Goal: Information Seeking & Learning: Learn about a topic

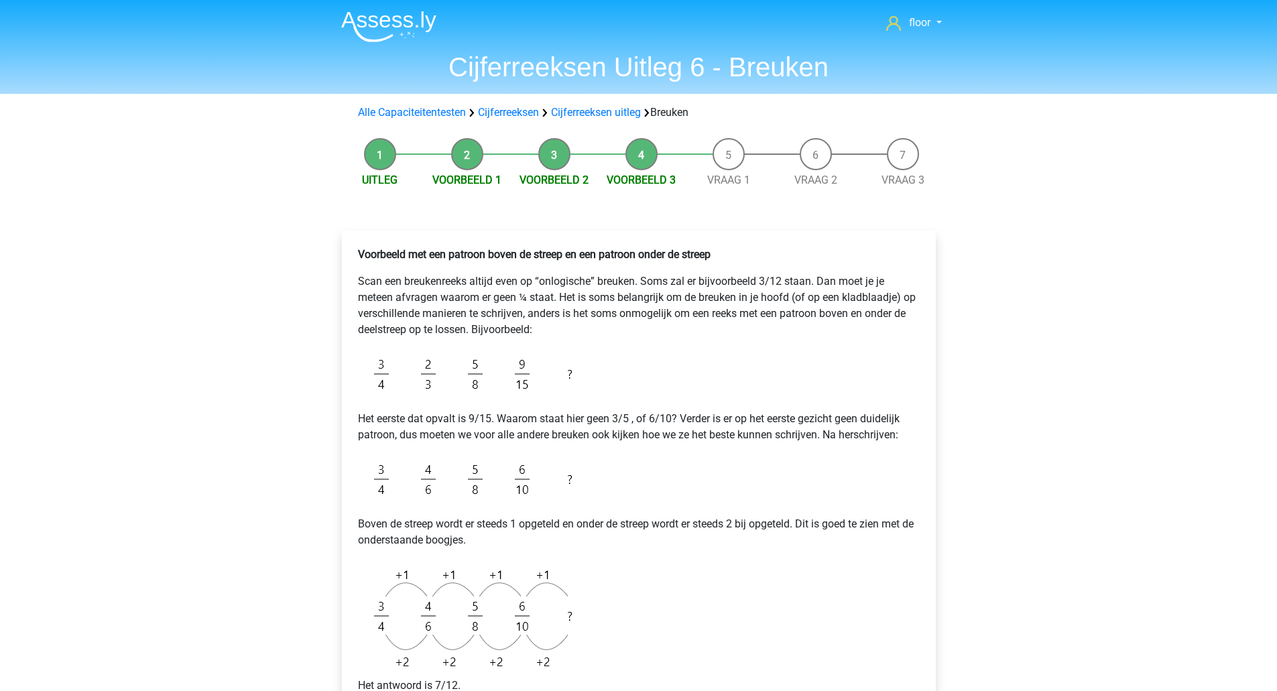
click at [227, 330] on div "floor [EMAIL_ADDRESS][DOMAIN_NAME] Nederlands English" at bounding box center [638, 612] width 1277 height 1224
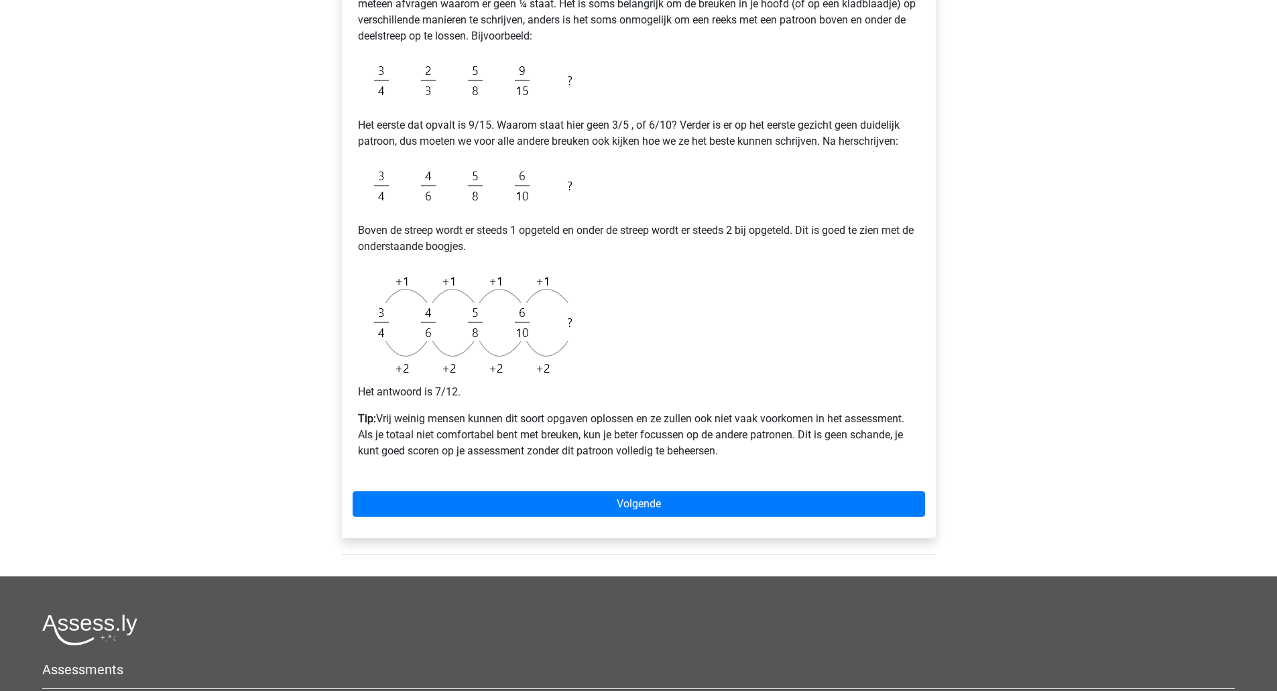
scroll to position [298, 0]
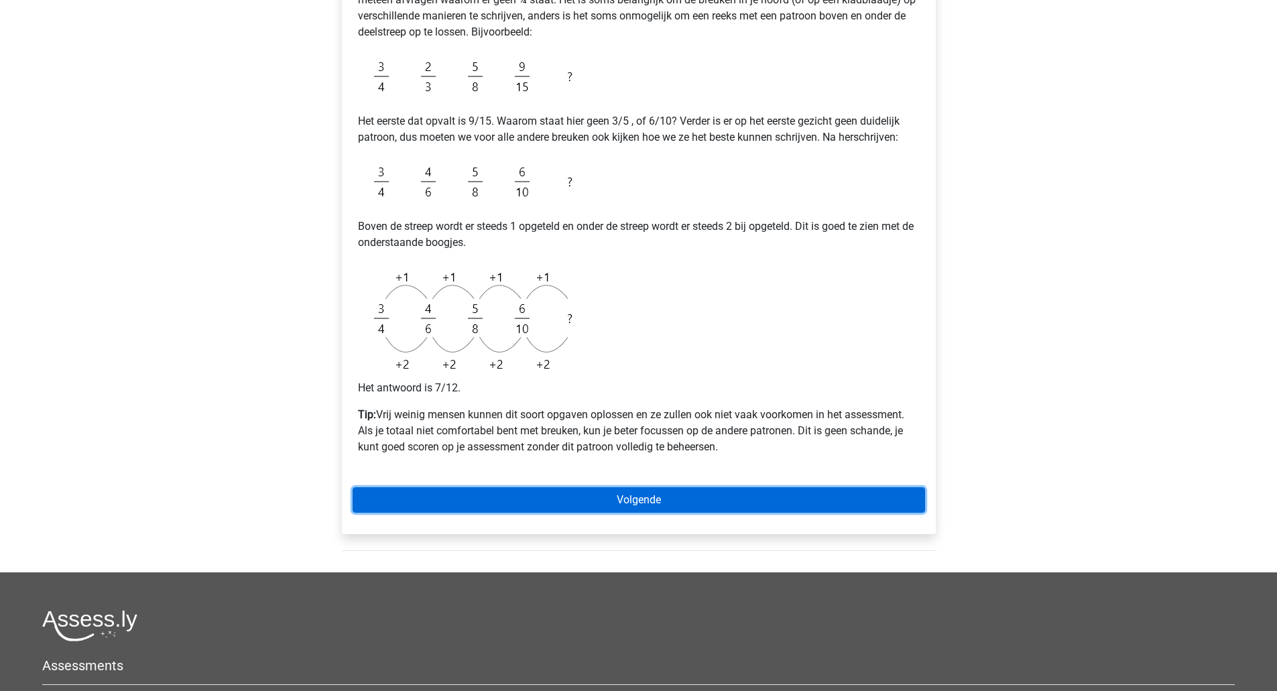
click at [695, 493] on link "Volgende" at bounding box center [639, 499] width 573 height 25
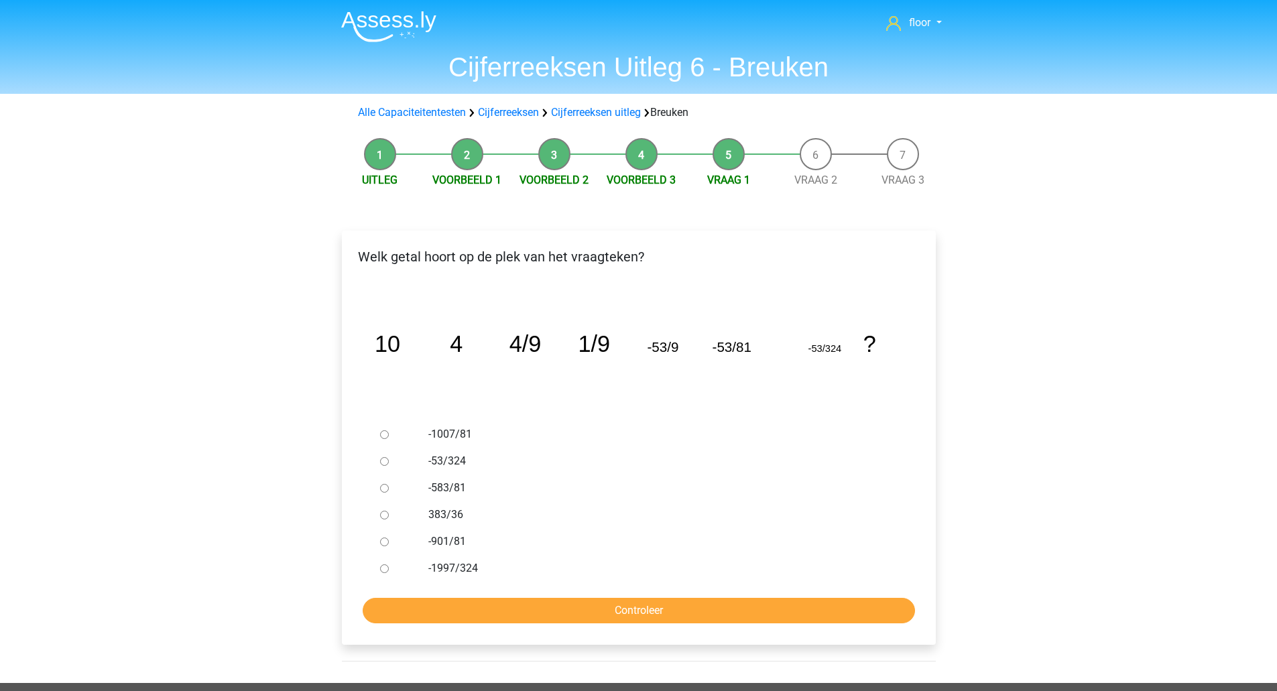
click at [447, 518] on label "383/36" at bounding box center [660, 515] width 464 height 16
click at [389, 518] on input "383/36" at bounding box center [384, 515] width 9 height 9
radio input "true"
click at [517, 618] on input "Controleer" at bounding box center [639, 610] width 552 height 25
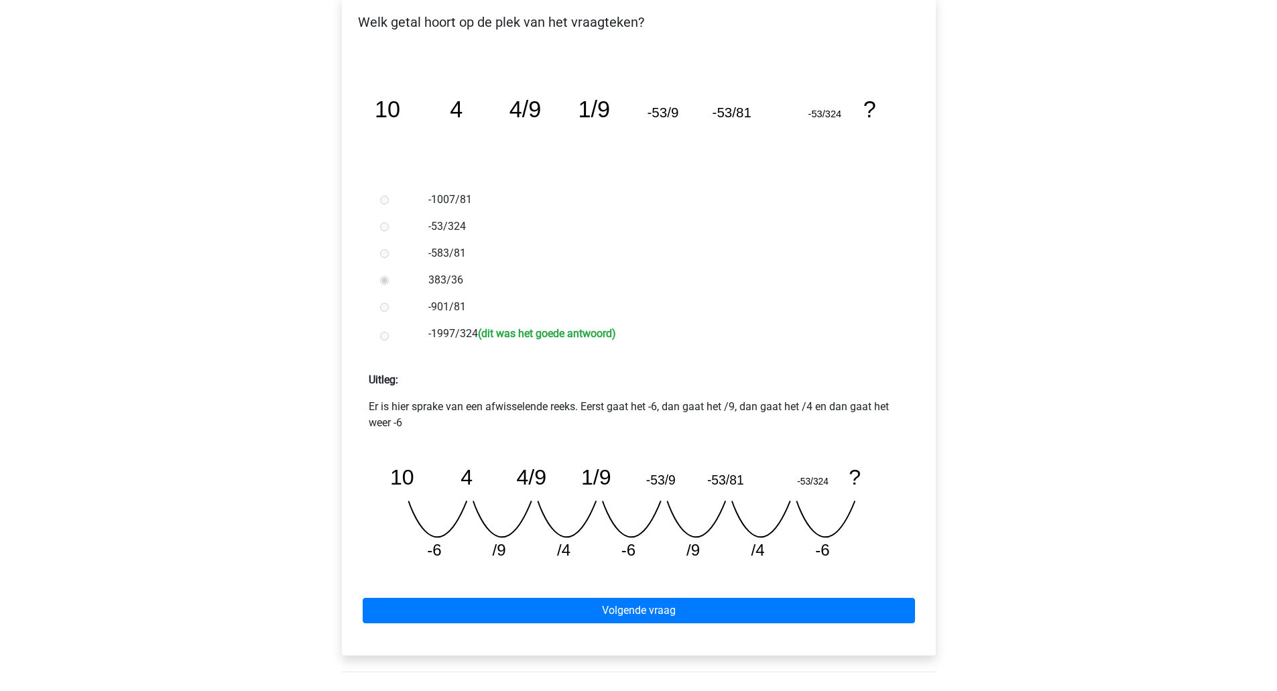
scroll to position [235, 0]
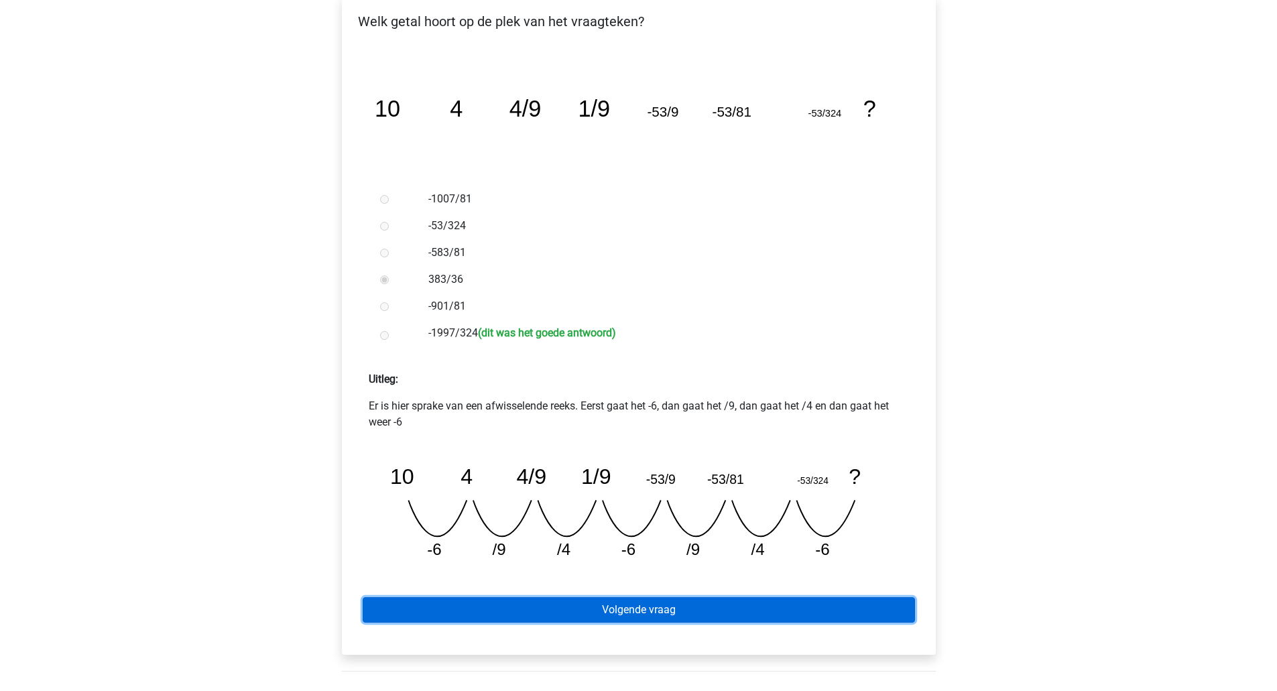
click at [645, 607] on link "Volgende vraag" at bounding box center [639, 609] width 552 height 25
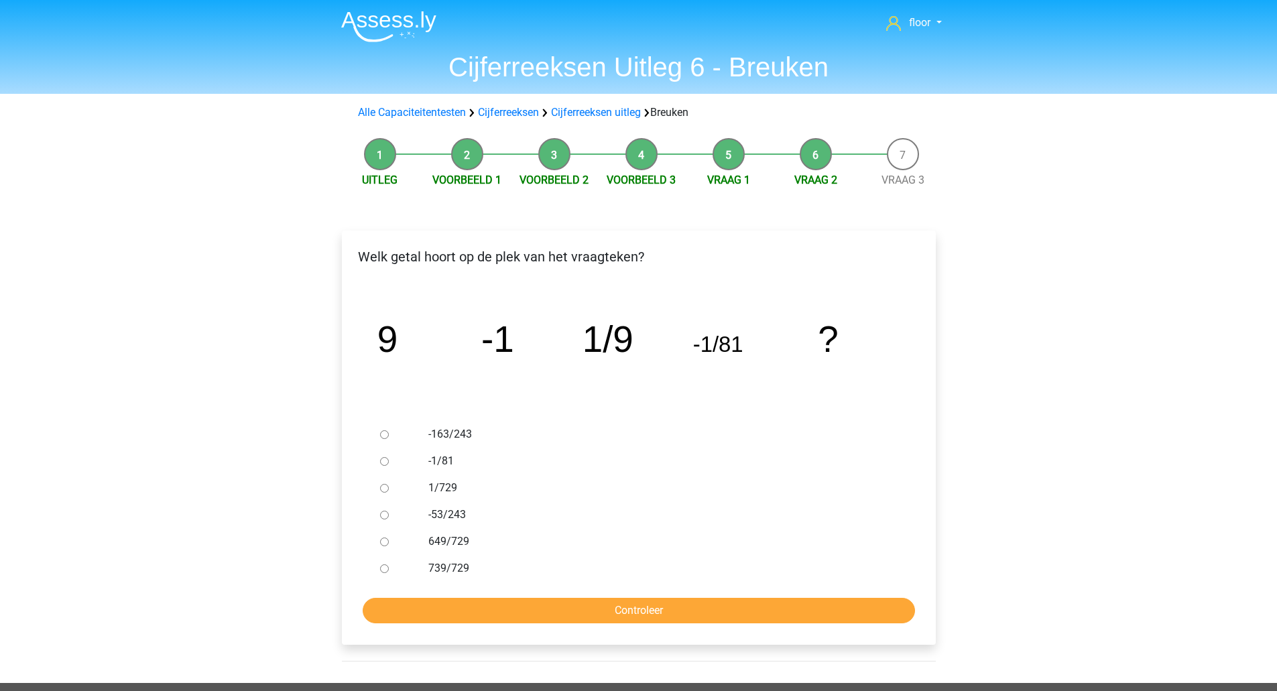
click at [439, 458] on label "-1/81" at bounding box center [660, 461] width 464 height 16
click at [389, 458] on input "-1/81" at bounding box center [384, 461] width 9 height 9
radio input "true"
click at [440, 458] on label "-1/81" at bounding box center [660, 461] width 464 height 16
click at [389, 458] on input "-1/81" at bounding box center [384, 461] width 9 height 9
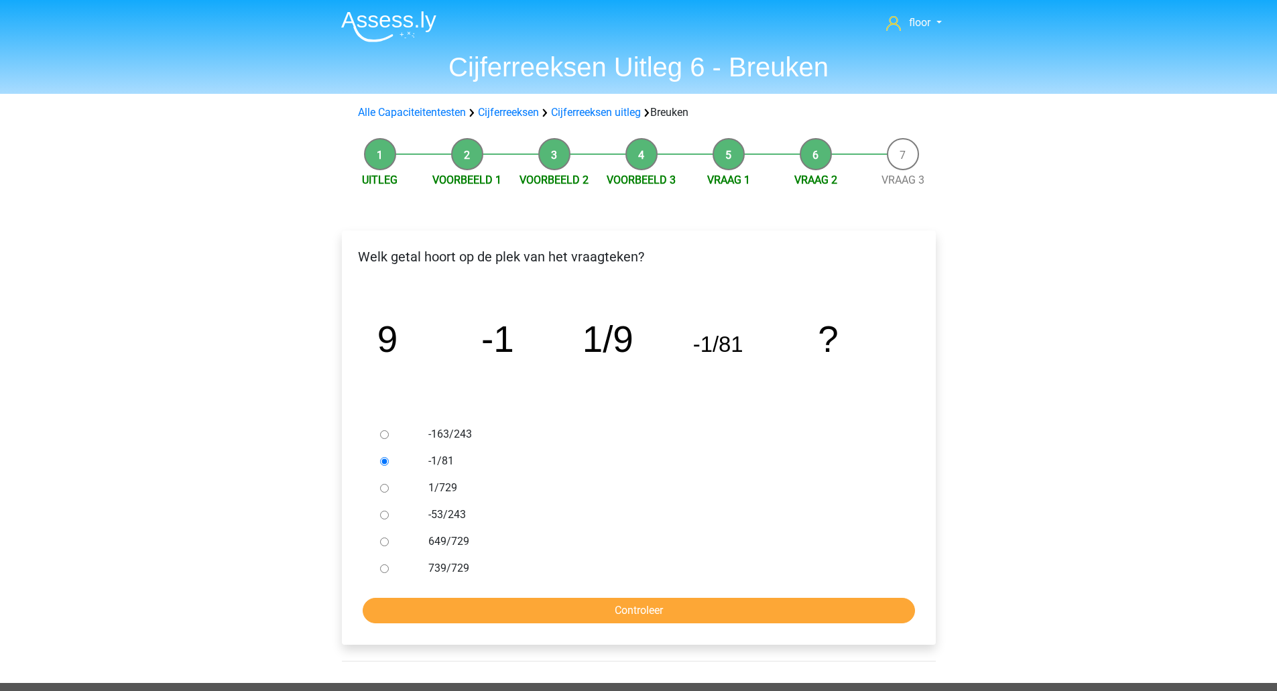
click at [449, 432] on label "-163/243" at bounding box center [660, 434] width 464 height 16
click at [389, 432] on input "-163/243" at bounding box center [384, 434] width 9 height 9
radio input "true"
click at [481, 601] on input "Controleer" at bounding box center [639, 610] width 552 height 25
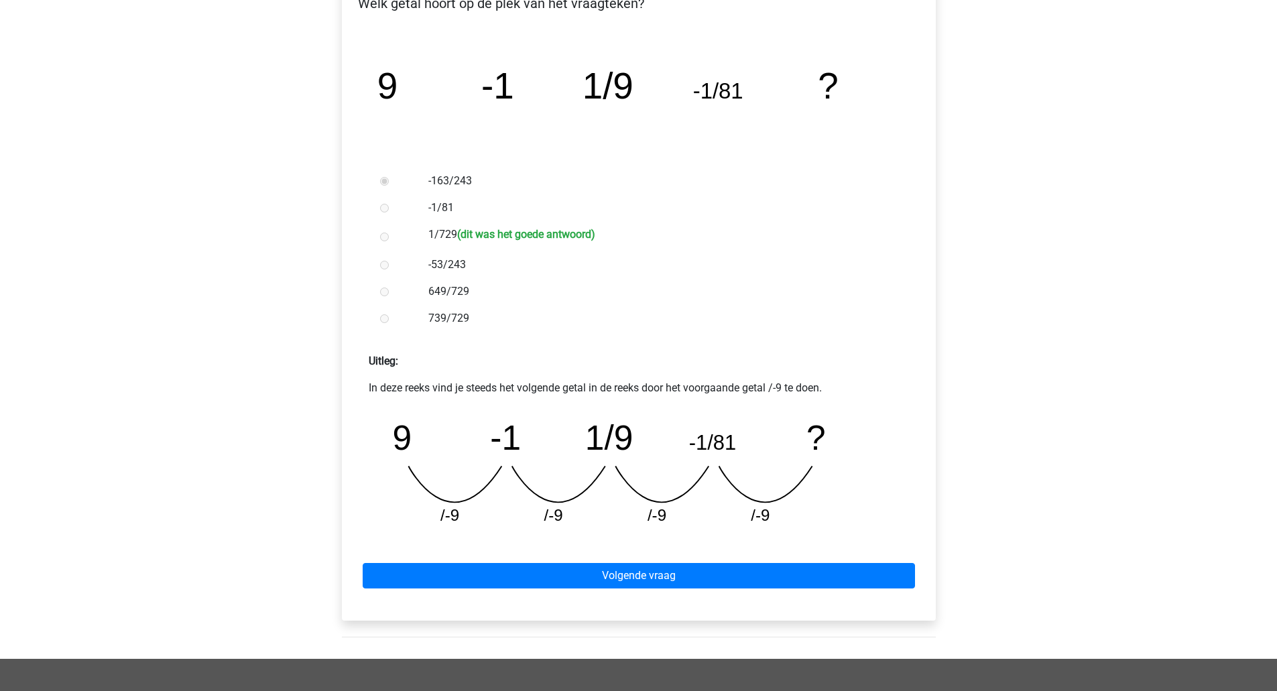
scroll to position [257, 0]
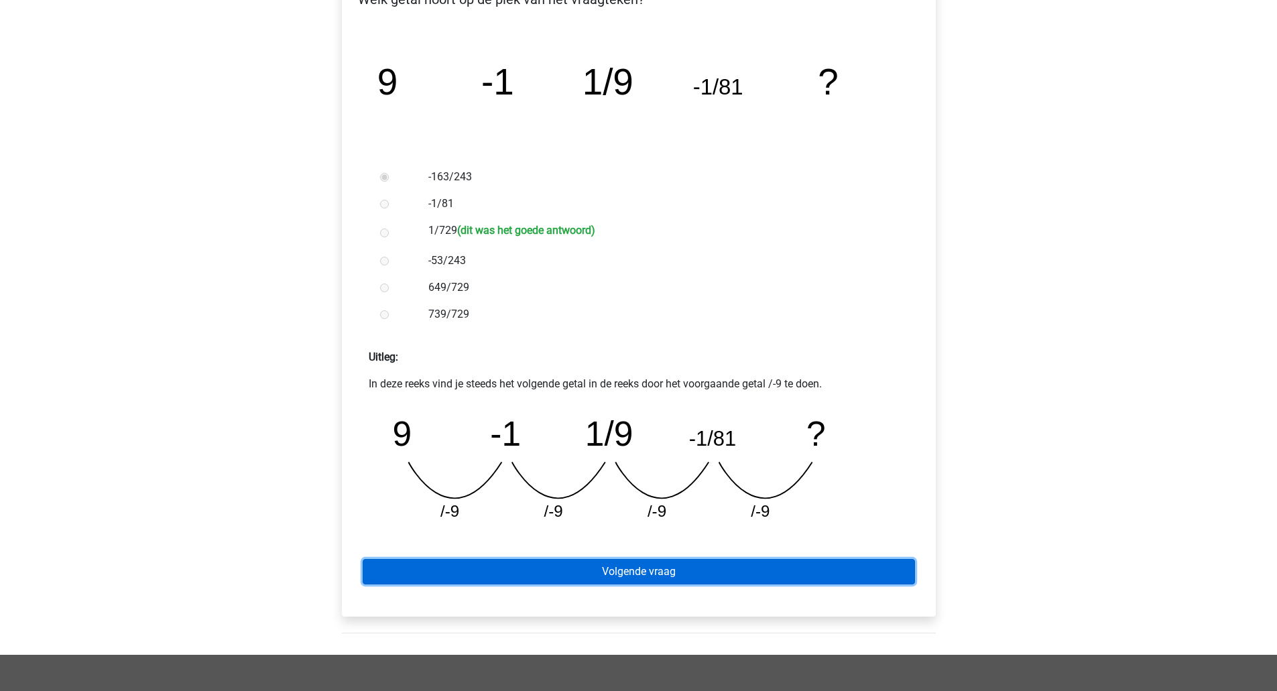
click at [604, 565] on link "Volgende vraag" at bounding box center [639, 571] width 552 height 25
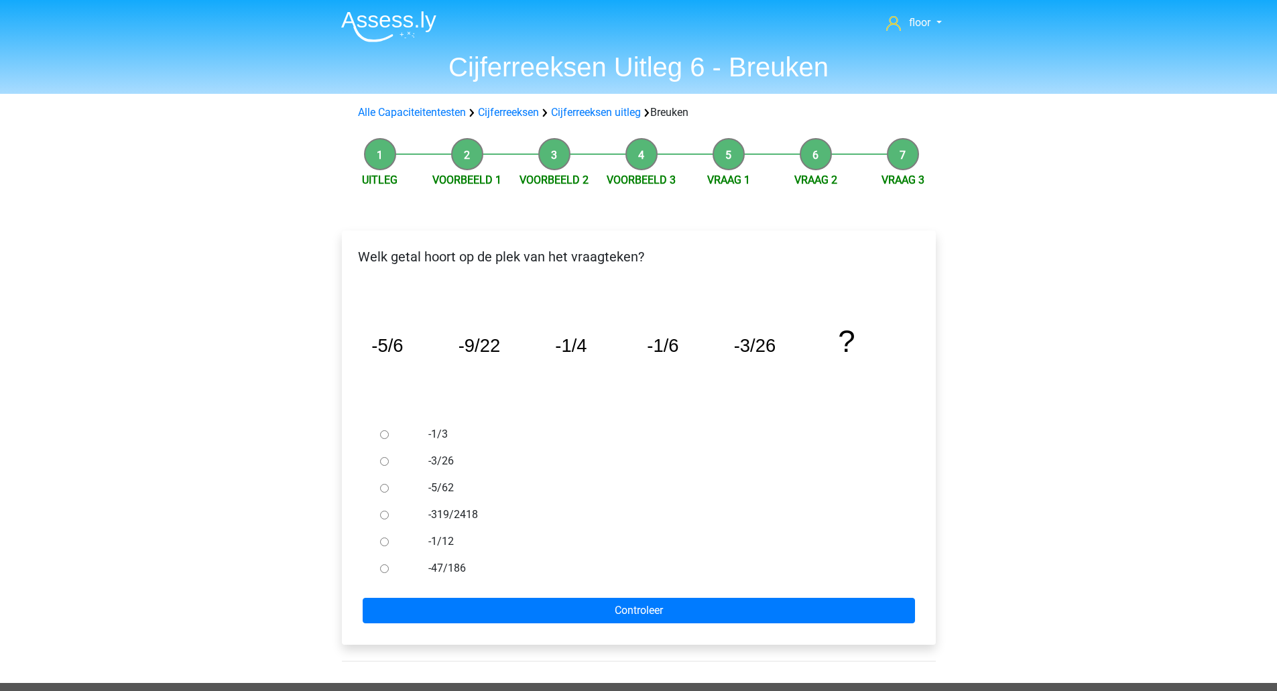
click at [441, 543] on label "-1/12" at bounding box center [660, 542] width 464 height 16
click at [389, 543] on input "-1/12" at bounding box center [384, 542] width 9 height 9
radio input "true"
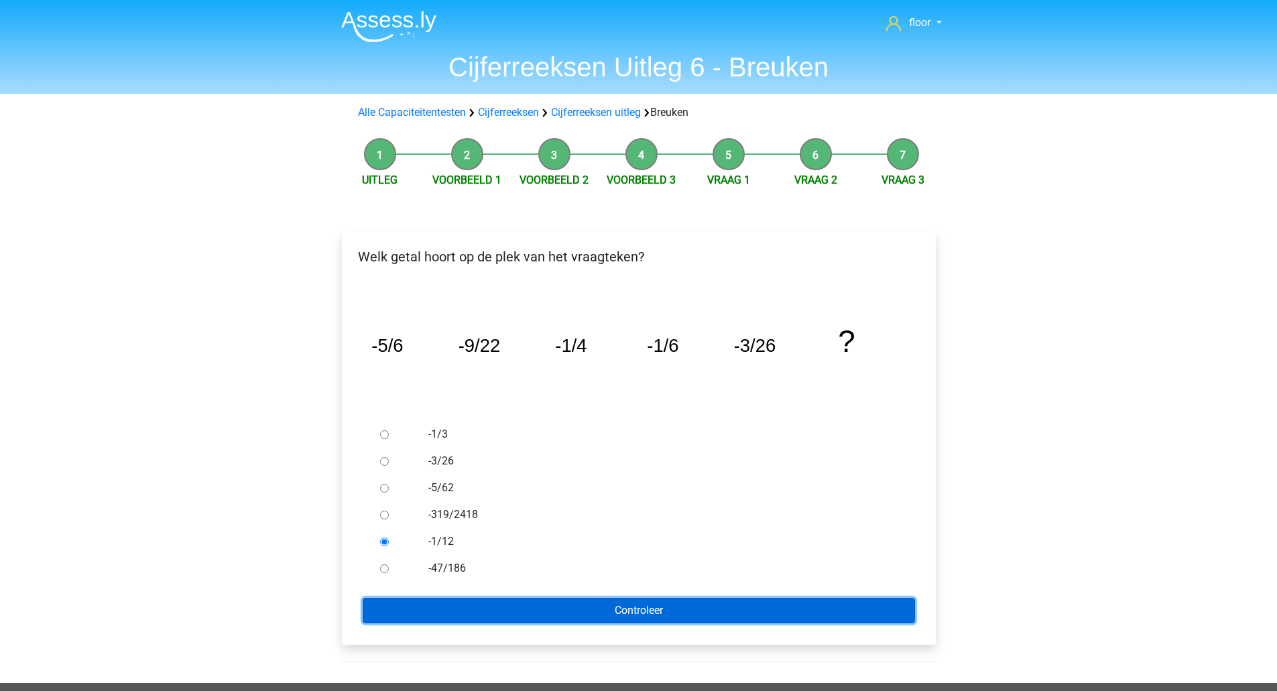
click at [455, 619] on input "Controleer" at bounding box center [639, 610] width 552 height 25
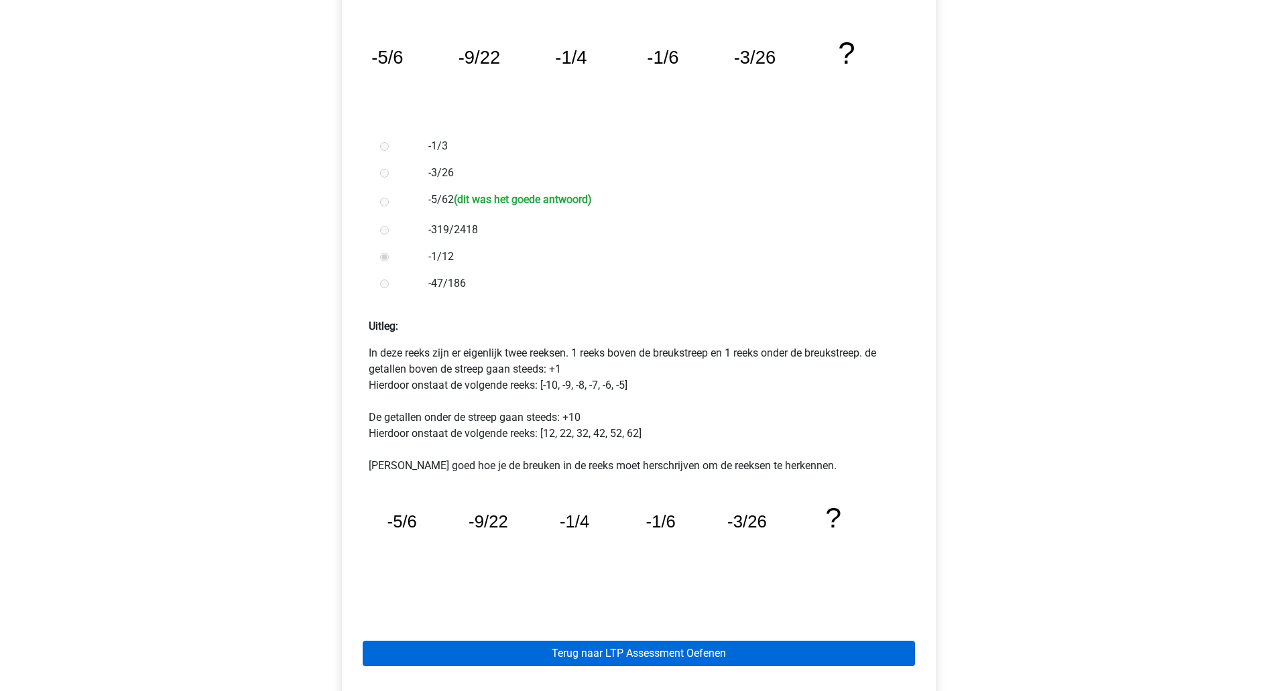
scroll to position [282, 0]
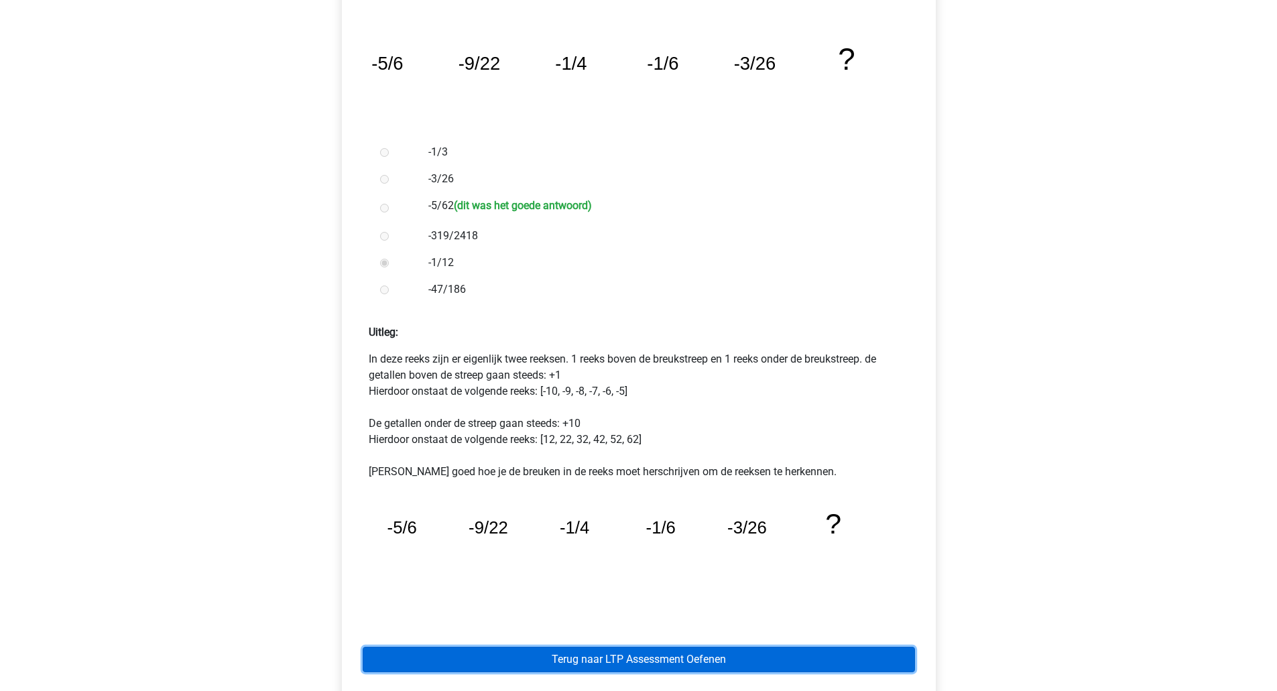
click at [662, 659] on link "Terug naar LTP Assessment Oefenen" at bounding box center [639, 659] width 552 height 25
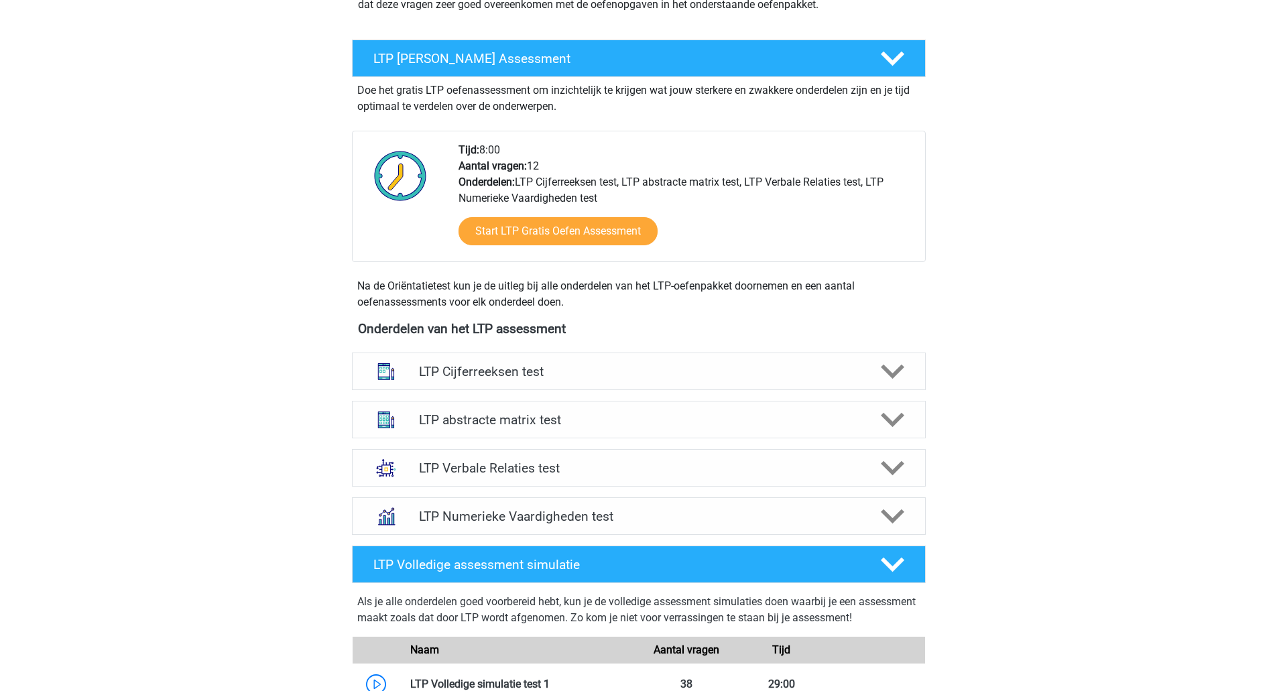
scroll to position [225, 0]
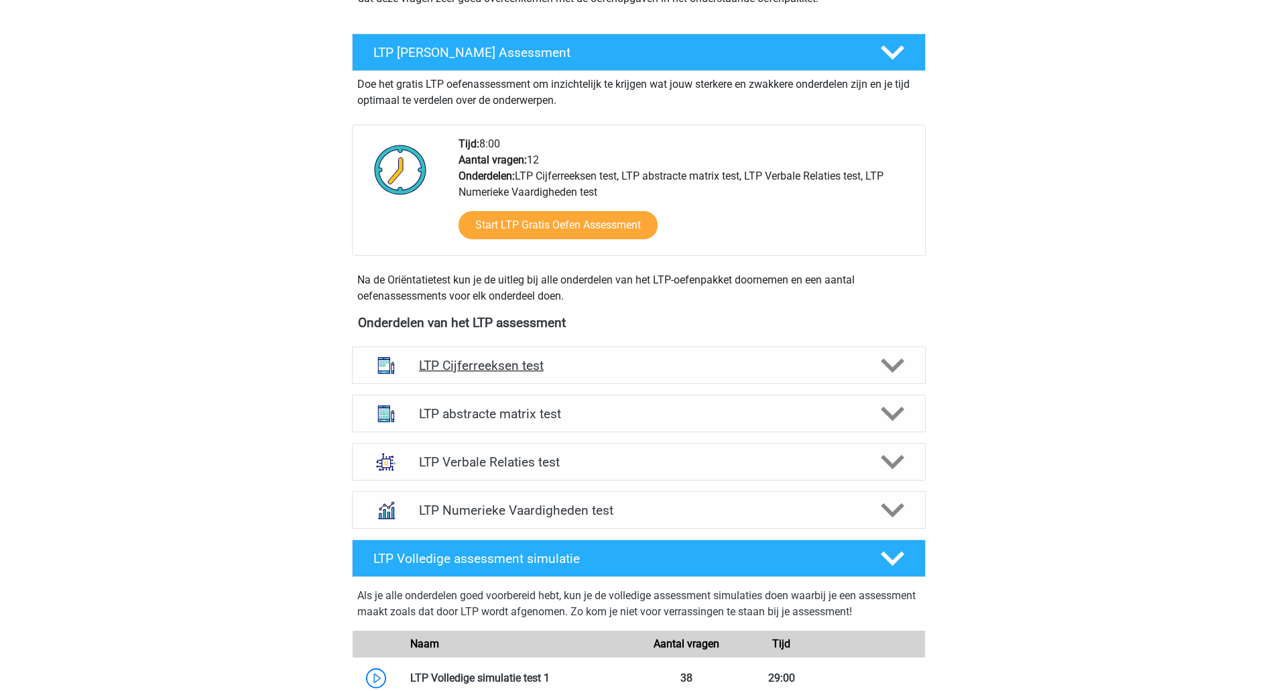
click at [892, 368] on polygon at bounding box center [892, 366] width 23 height 15
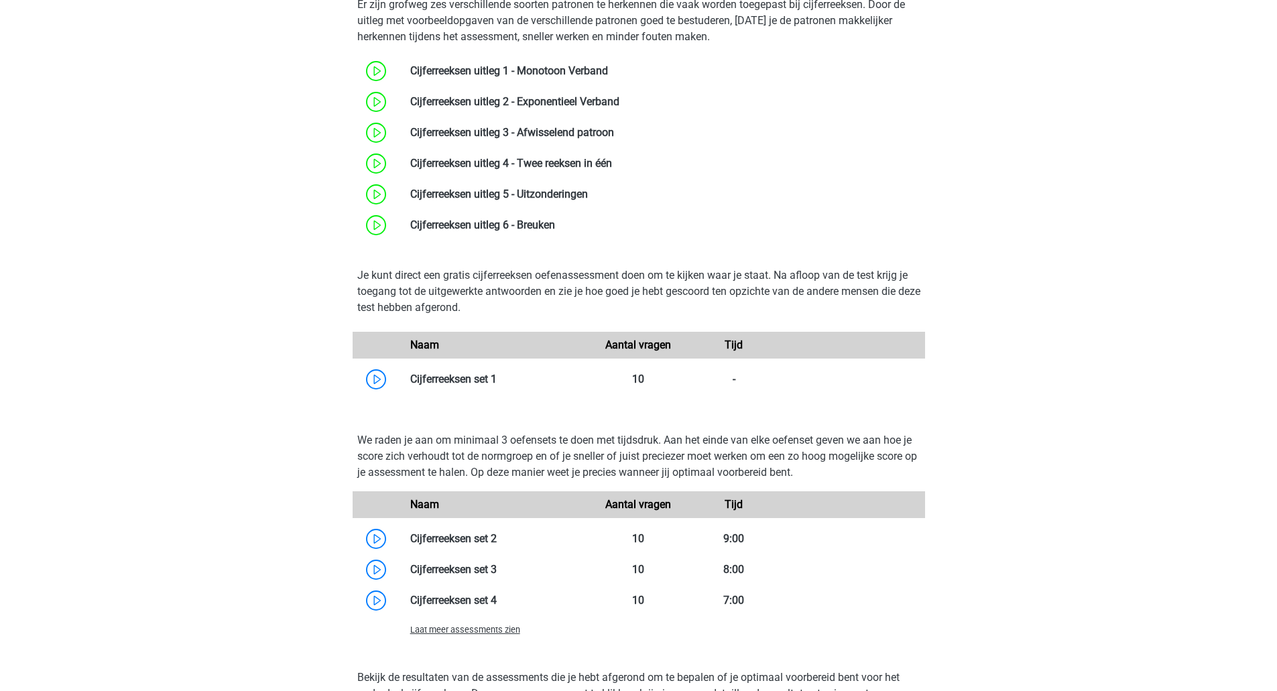
scroll to position [640, 0]
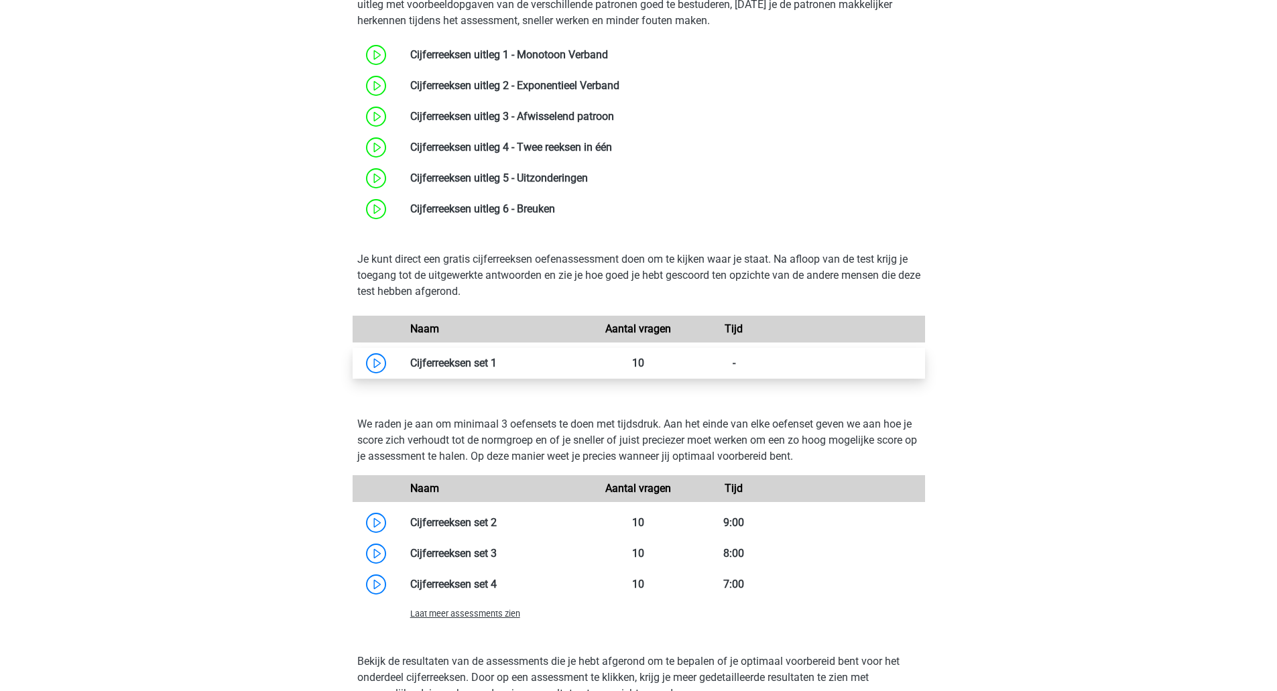
click at [497, 365] on link at bounding box center [497, 363] width 0 height 13
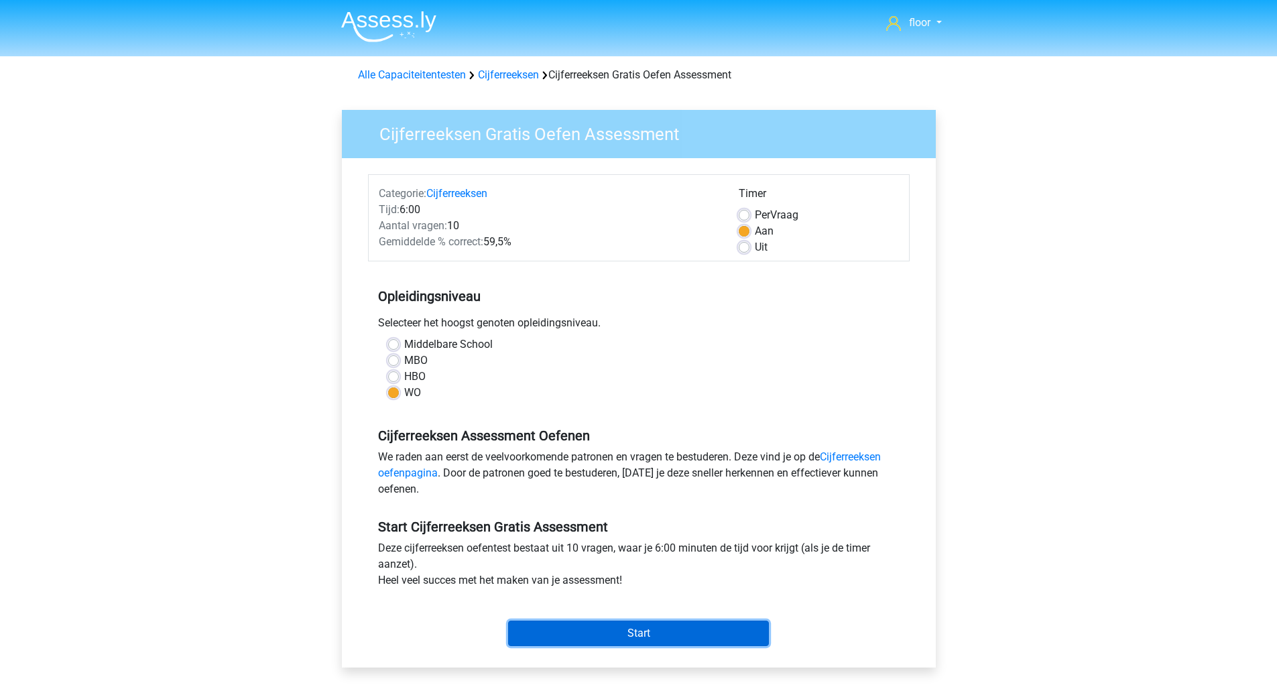
click at [627, 634] on input "Start" at bounding box center [638, 633] width 261 height 25
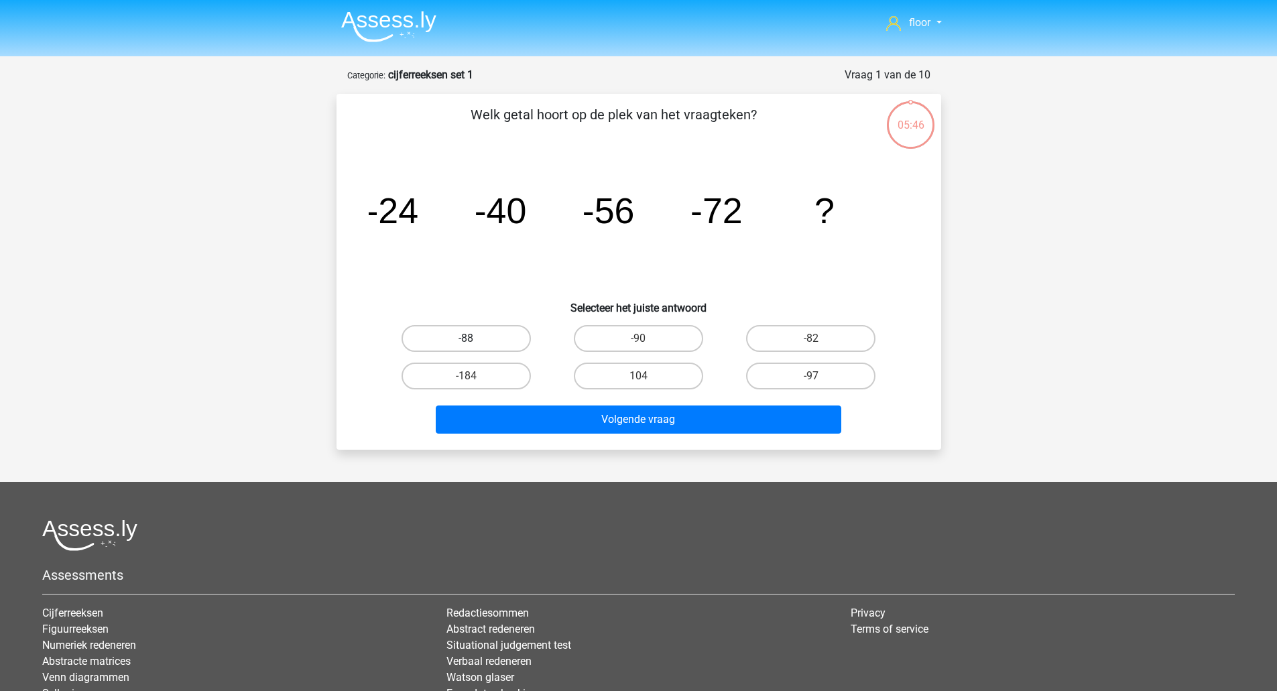
click at [503, 333] on label "-88" at bounding box center [466, 338] width 129 height 27
click at [475, 339] on input "-88" at bounding box center [470, 343] width 9 height 9
radio input "true"
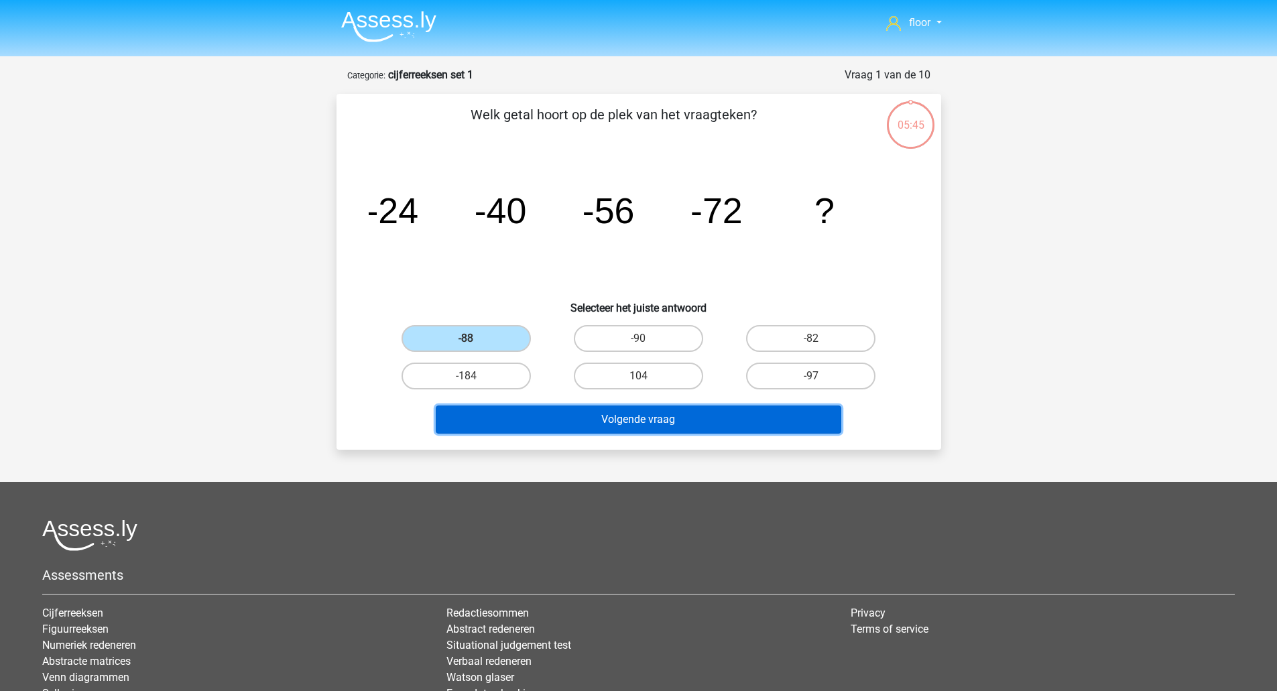
click at [571, 419] on button "Volgende vraag" at bounding box center [639, 420] width 406 height 28
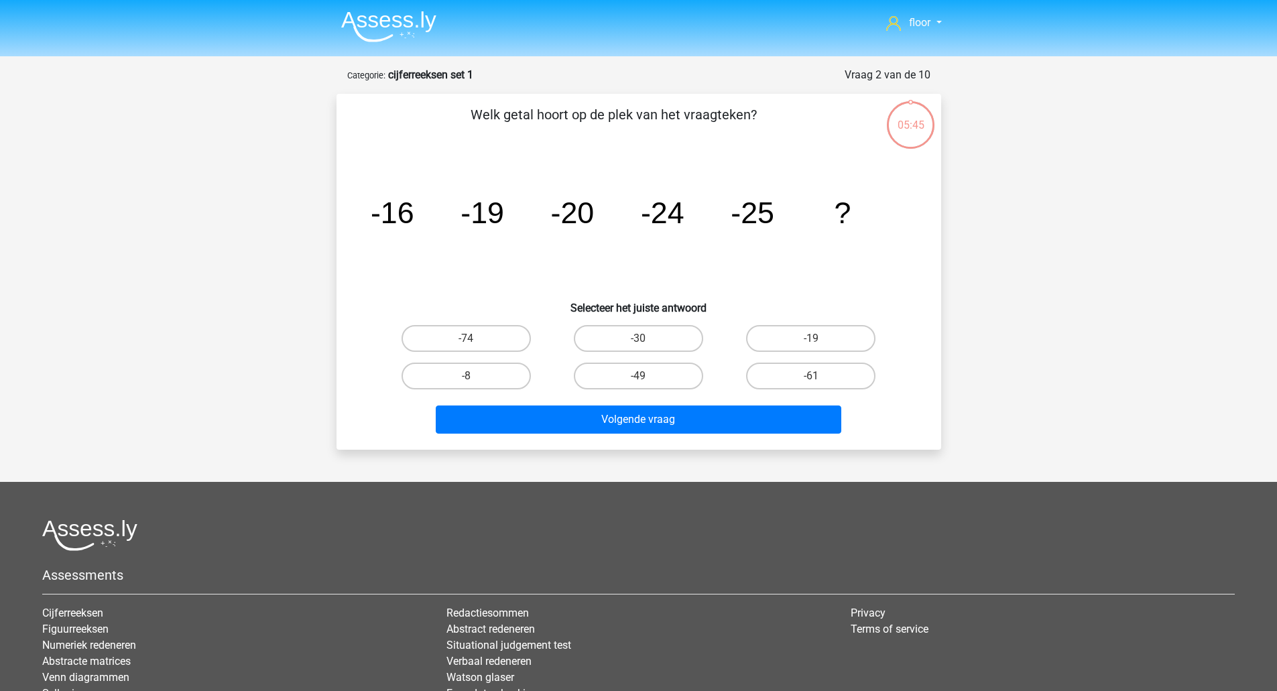
scroll to position [67, 0]
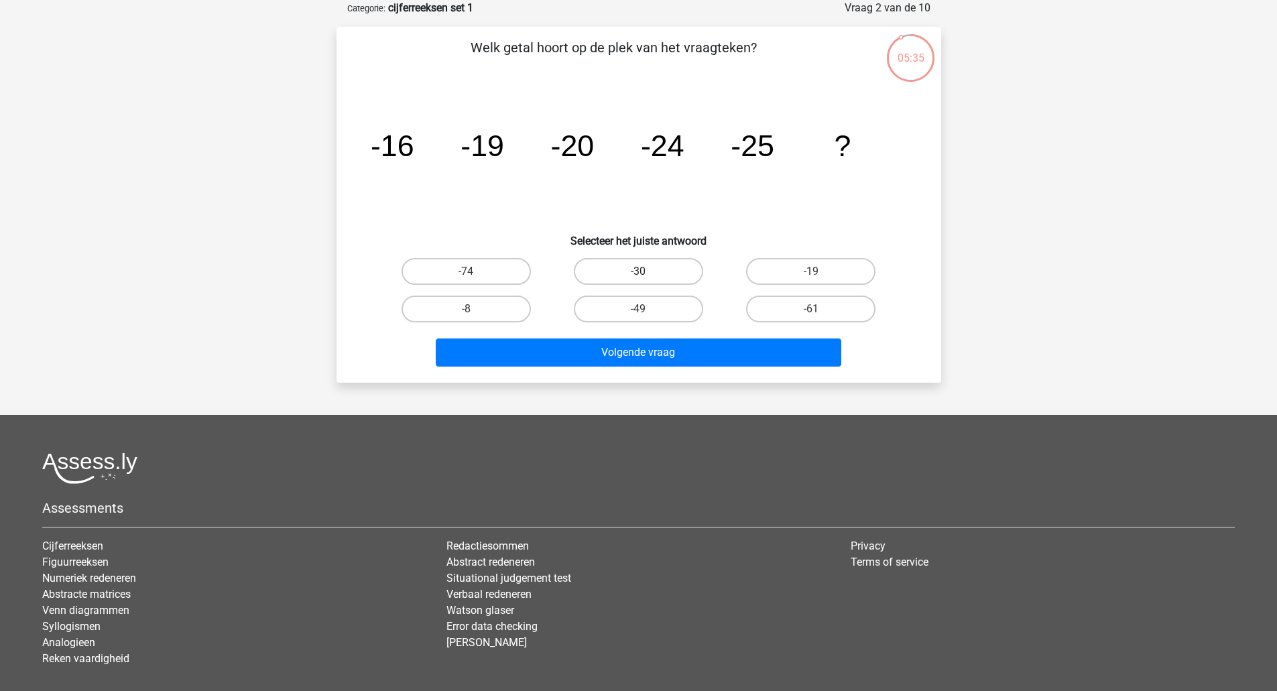
click at [647, 264] on label "-30" at bounding box center [638, 271] width 129 height 27
click at [647, 272] on input "-30" at bounding box center [642, 276] width 9 height 9
radio input "true"
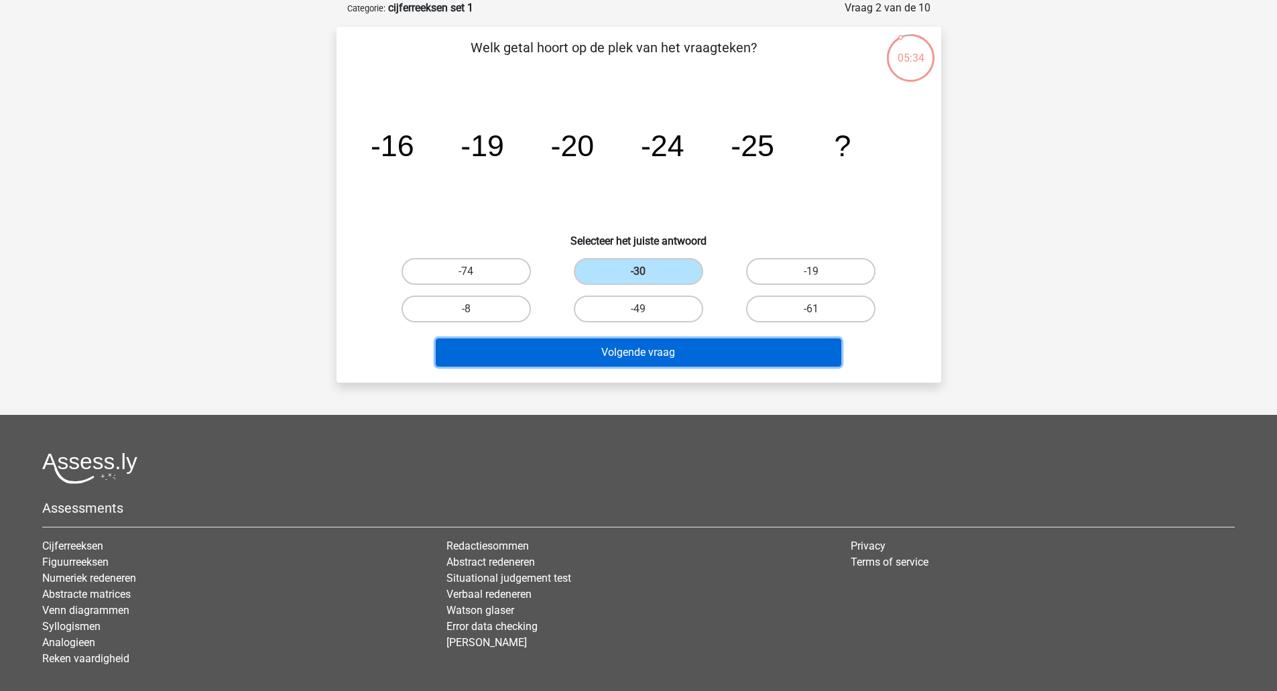
click at [620, 353] on button "Volgende vraag" at bounding box center [639, 353] width 406 height 28
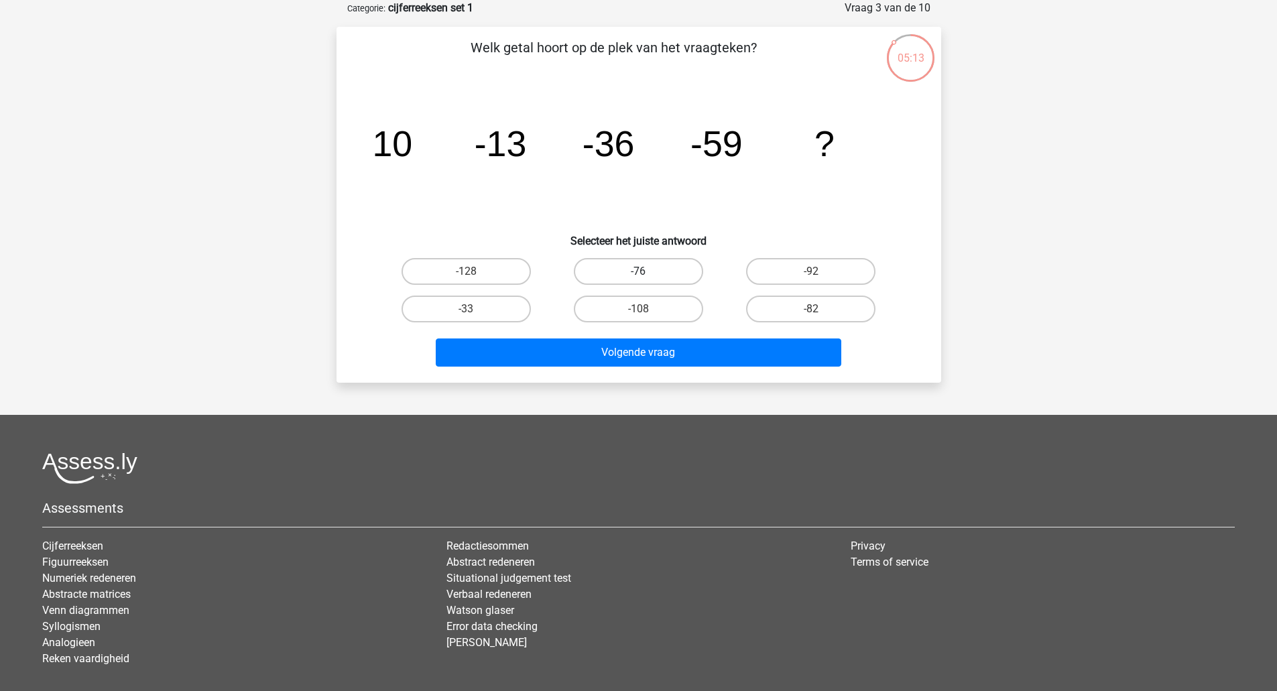
click at [641, 264] on label "-76" at bounding box center [638, 271] width 129 height 27
click at [641, 272] on input "-76" at bounding box center [642, 276] width 9 height 9
radio input "true"
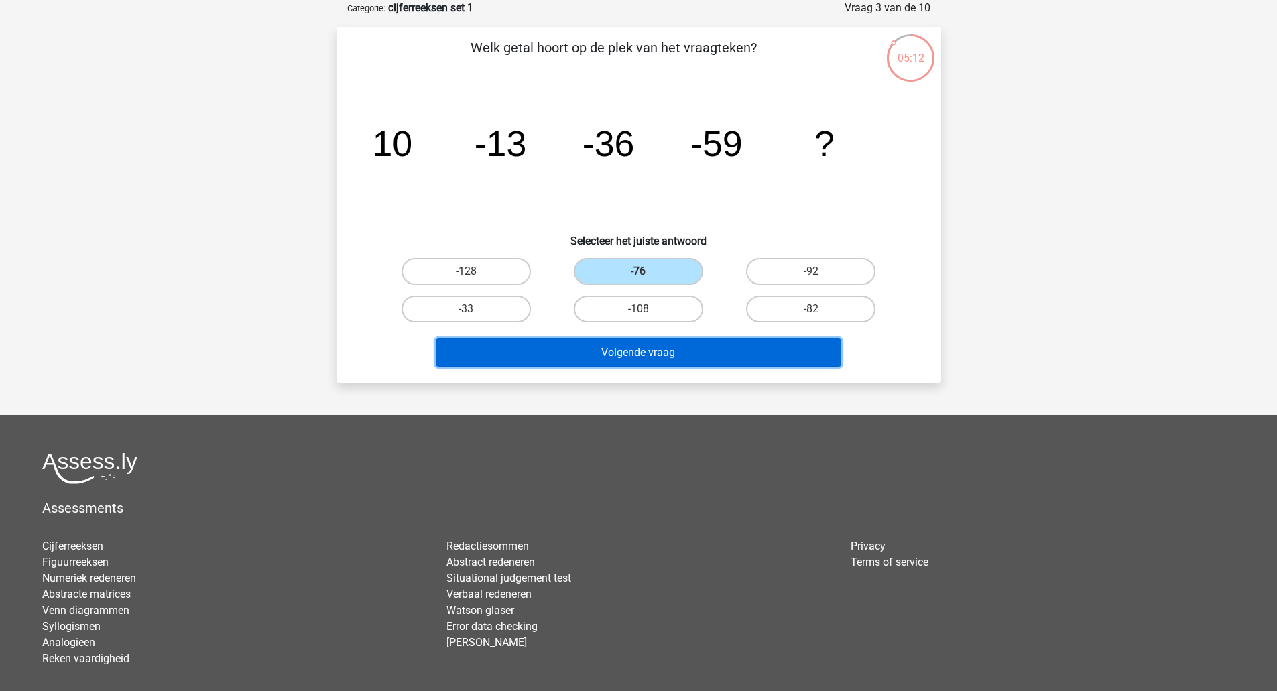
click at [630, 350] on button "Volgende vraag" at bounding box center [639, 353] width 406 height 28
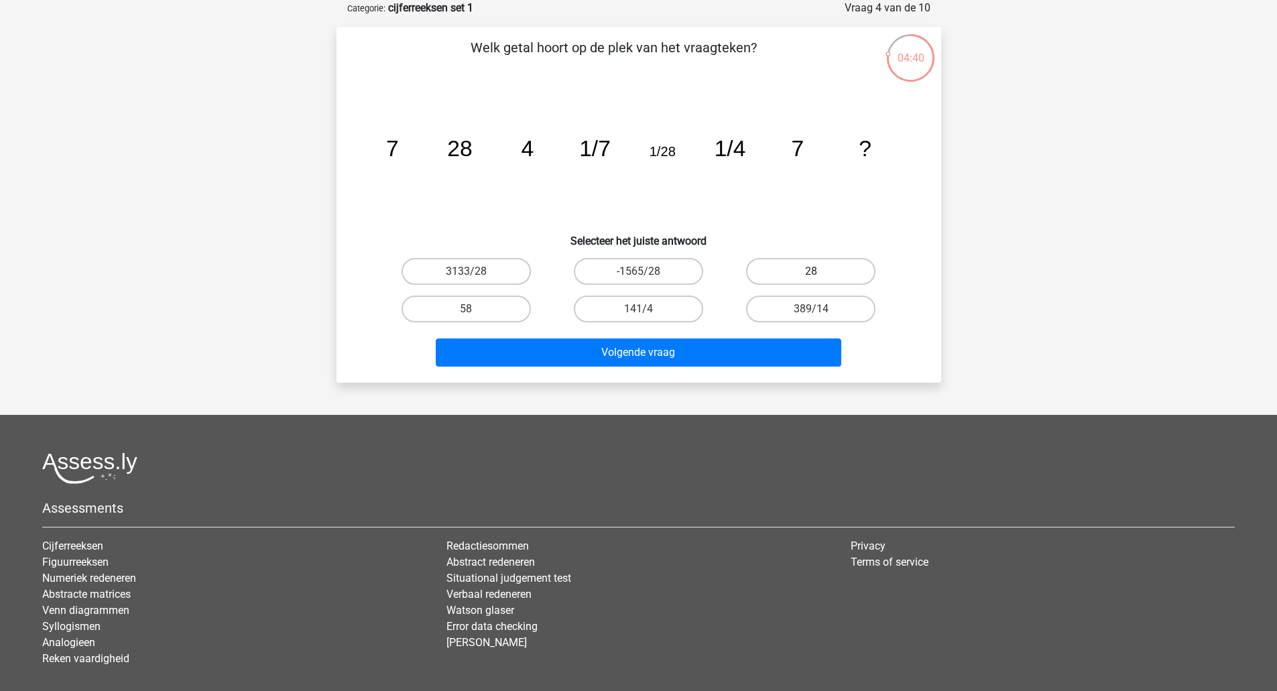
click at [795, 274] on label "28" at bounding box center [810, 271] width 129 height 27
click at [811, 274] on input "28" at bounding box center [815, 276] width 9 height 9
radio input "true"
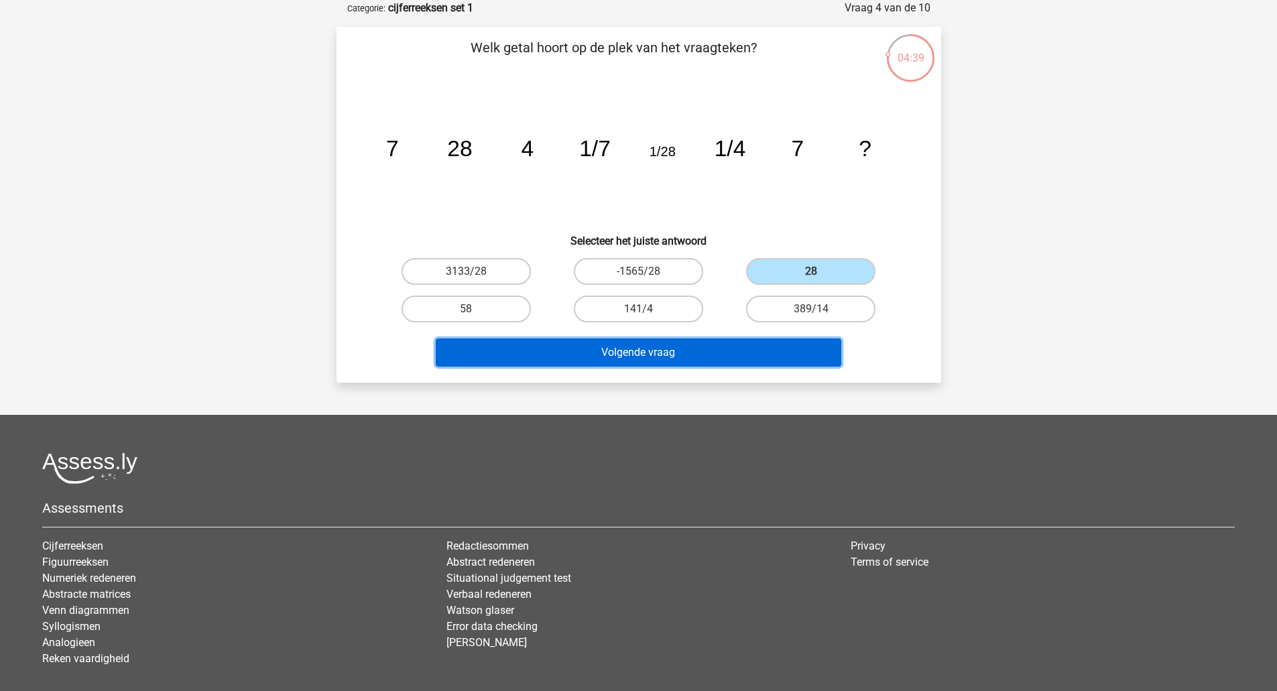
click at [657, 352] on button "Volgende vraag" at bounding box center [639, 353] width 406 height 28
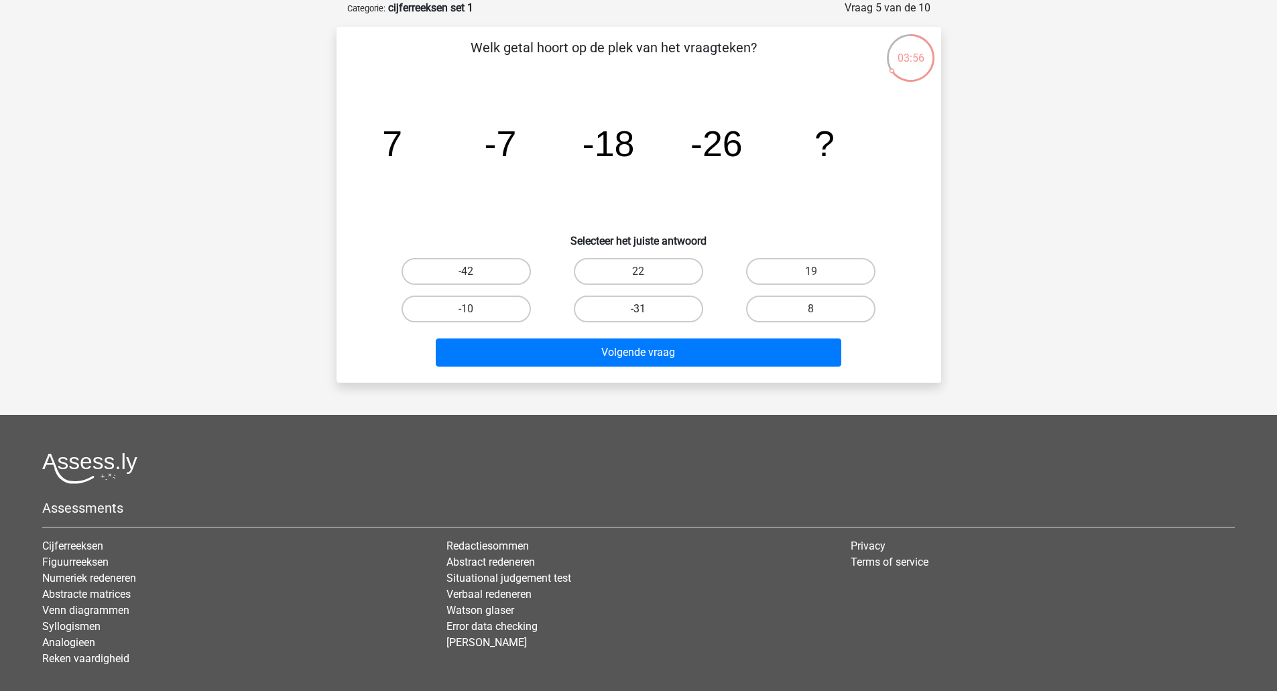
click at [648, 303] on label "-31" at bounding box center [638, 309] width 129 height 27
click at [647, 309] on input "-31" at bounding box center [642, 313] width 9 height 9
radio input "true"
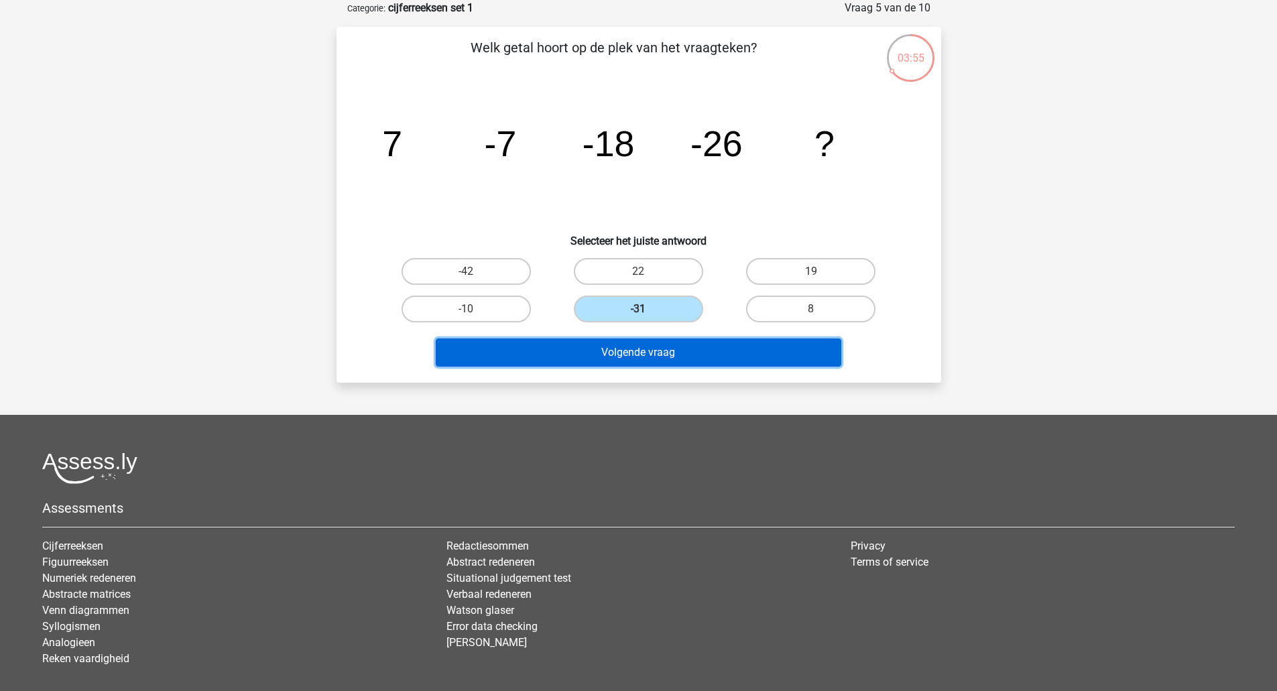
click at [645, 353] on button "Volgende vraag" at bounding box center [639, 353] width 406 height 28
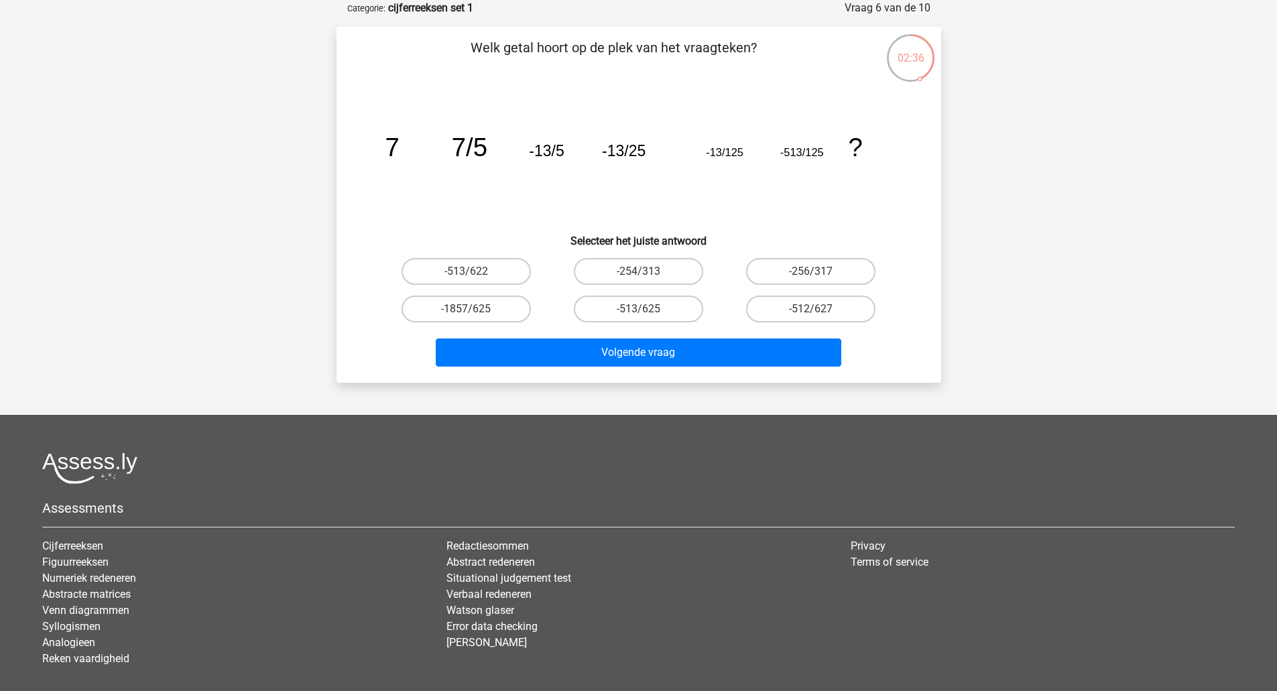
click at [670, 313] on label "-513/625" at bounding box center [638, 309] width 129 height 27
click at [647, 313] on input "-513/625" at bounding box center [642, 313] width 9 height 9
radio input "true"
click at [711, 357] on button "Volgende vraag" at bounding box center [639, 353] width 406 height 28
click at [778, 306] on label "-7/4" at bounding box center [810, 309] width 129 height 27
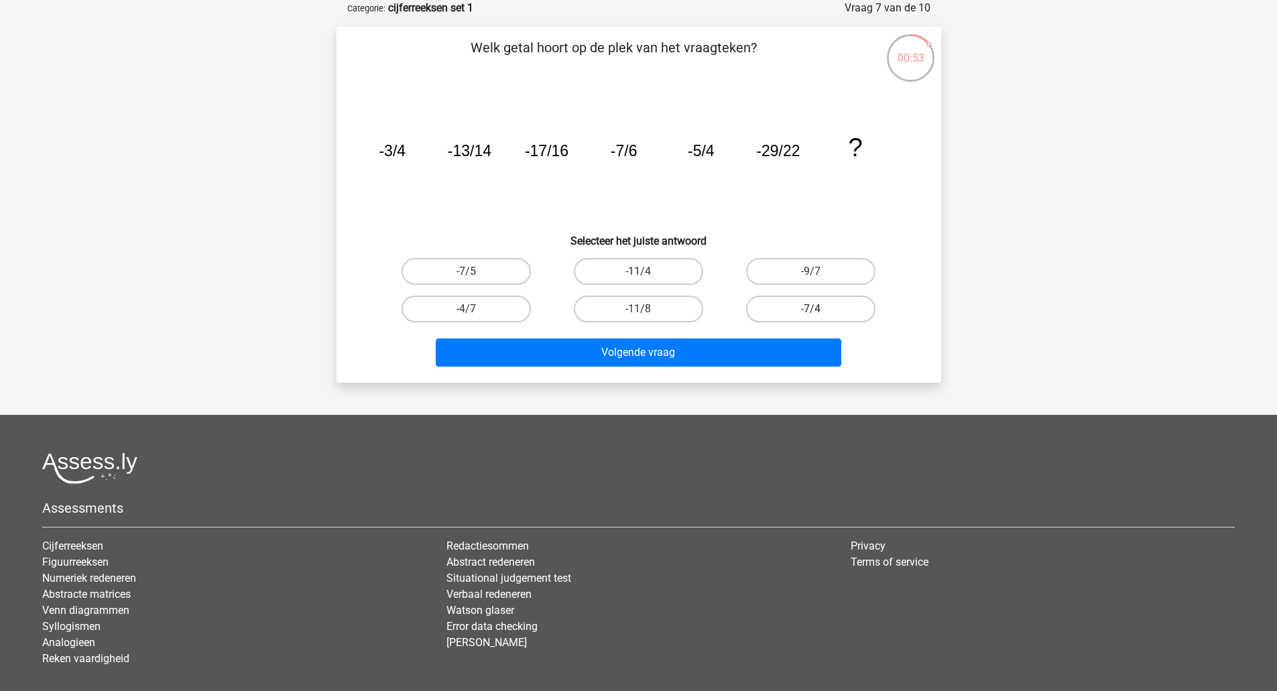
click at [811, 309] on input "-7/4" at bounding box center [815, 313] width 9 height 9
radio input "true"
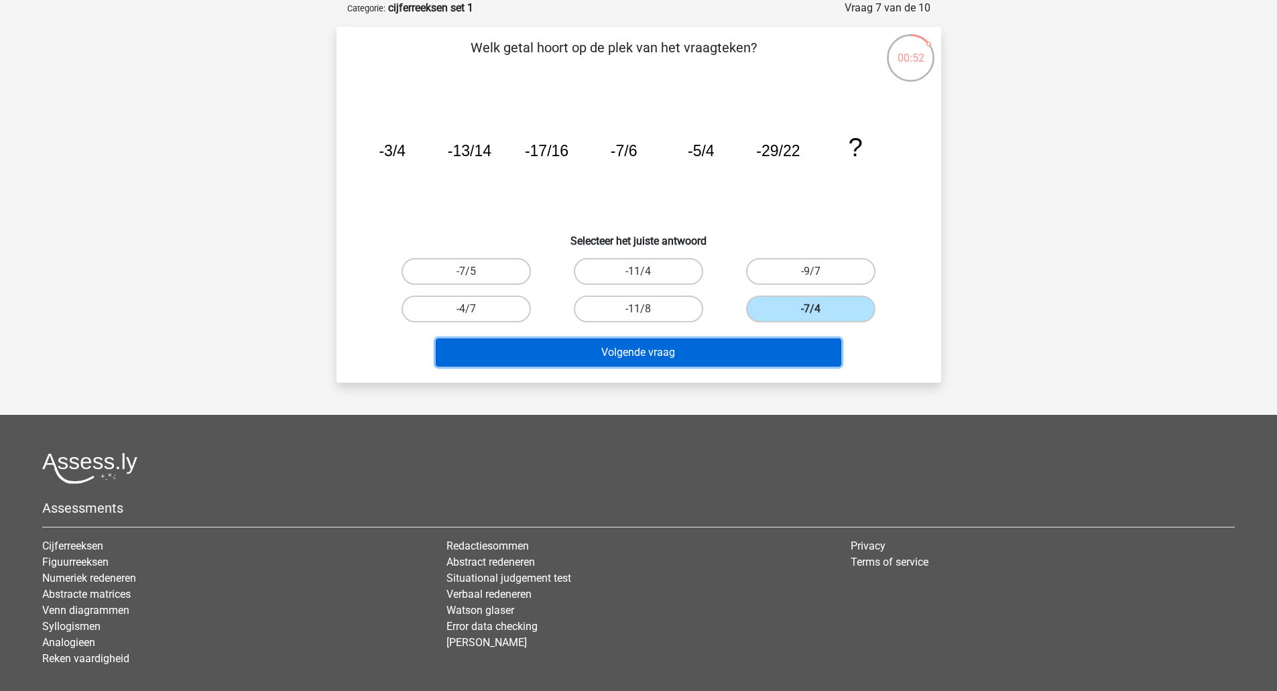
click at [691, 353] on button "Volgende vraag" at bounding box center [639, 353] width 406 height 28
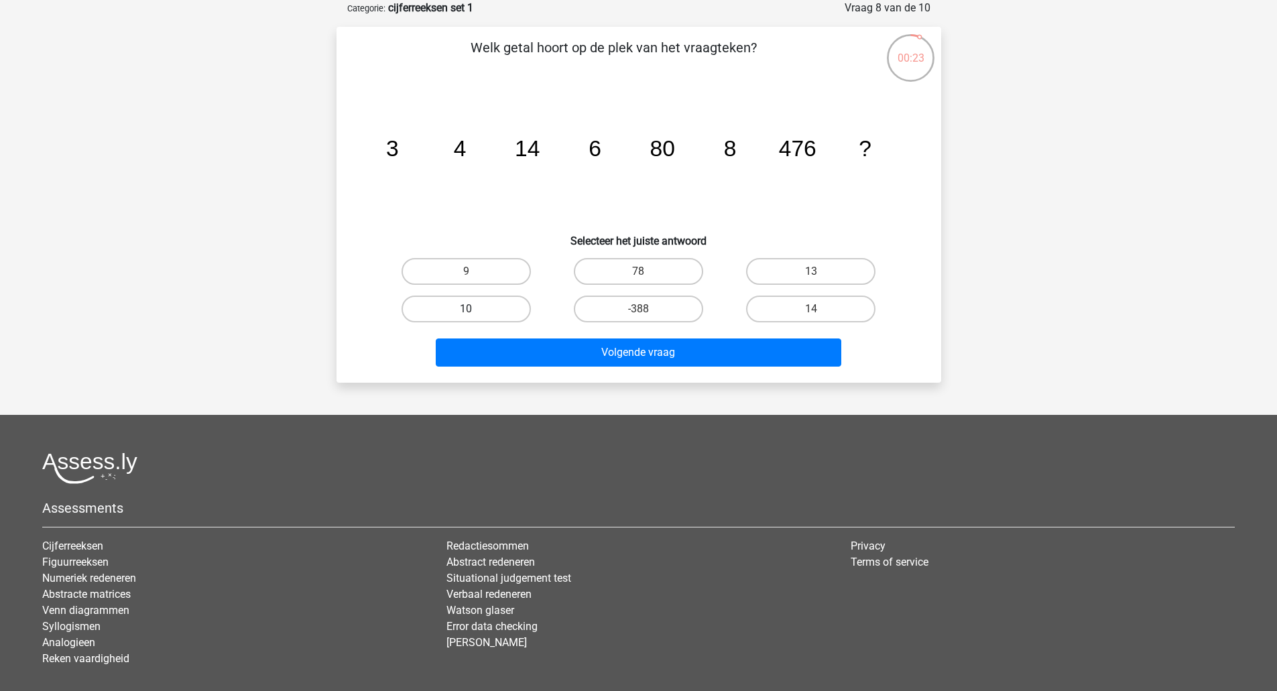
click at [496, 300] on label "10" at bounding box center [466, 309] width 129 height 27
click at [475, 309] on input "10" at bounding box center [470, 313] width 9 height 9
radio input "true"
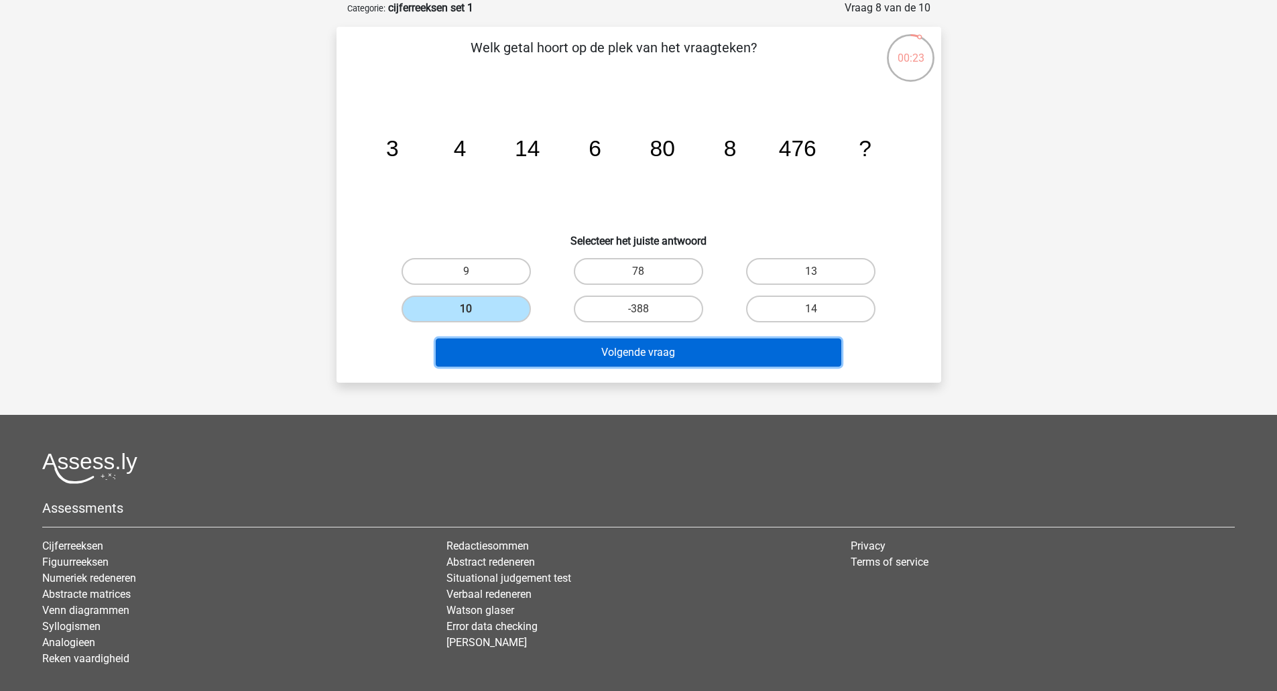
click at [516, 347] on button "Volgende vraag" at bounding box center [639, 353] width 406 height 28
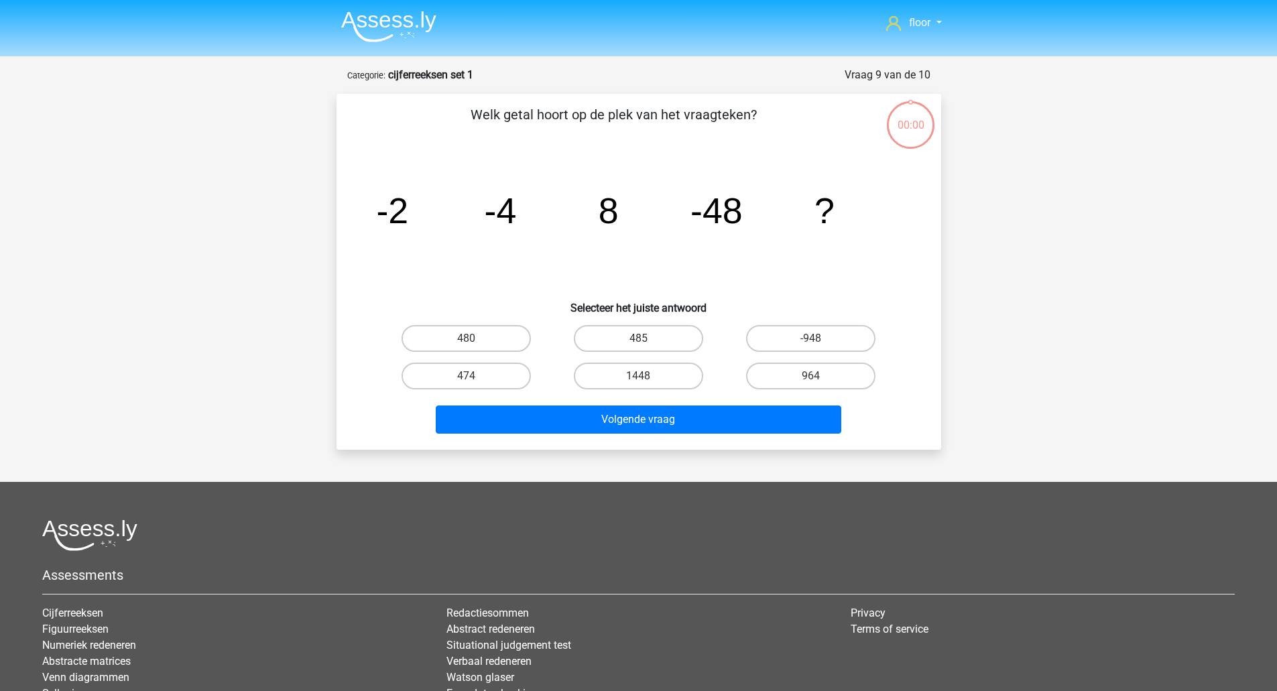
scroll to position [67, 0]
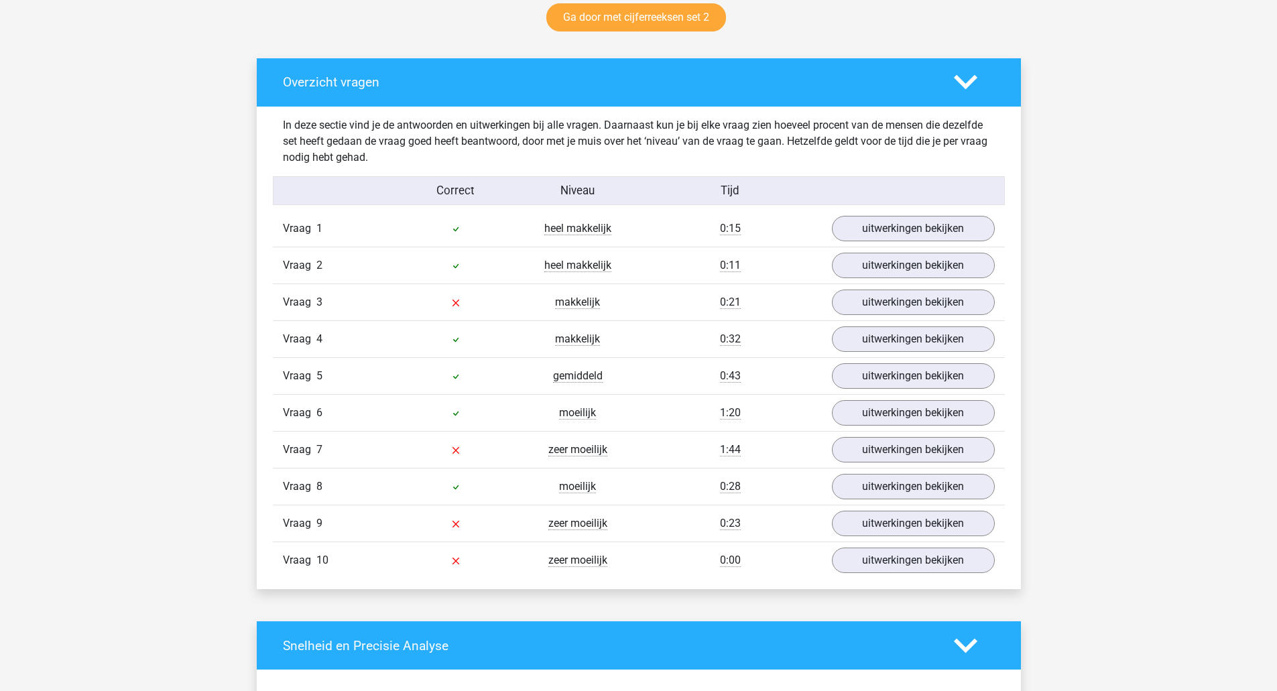
scroll to position [716, 0]
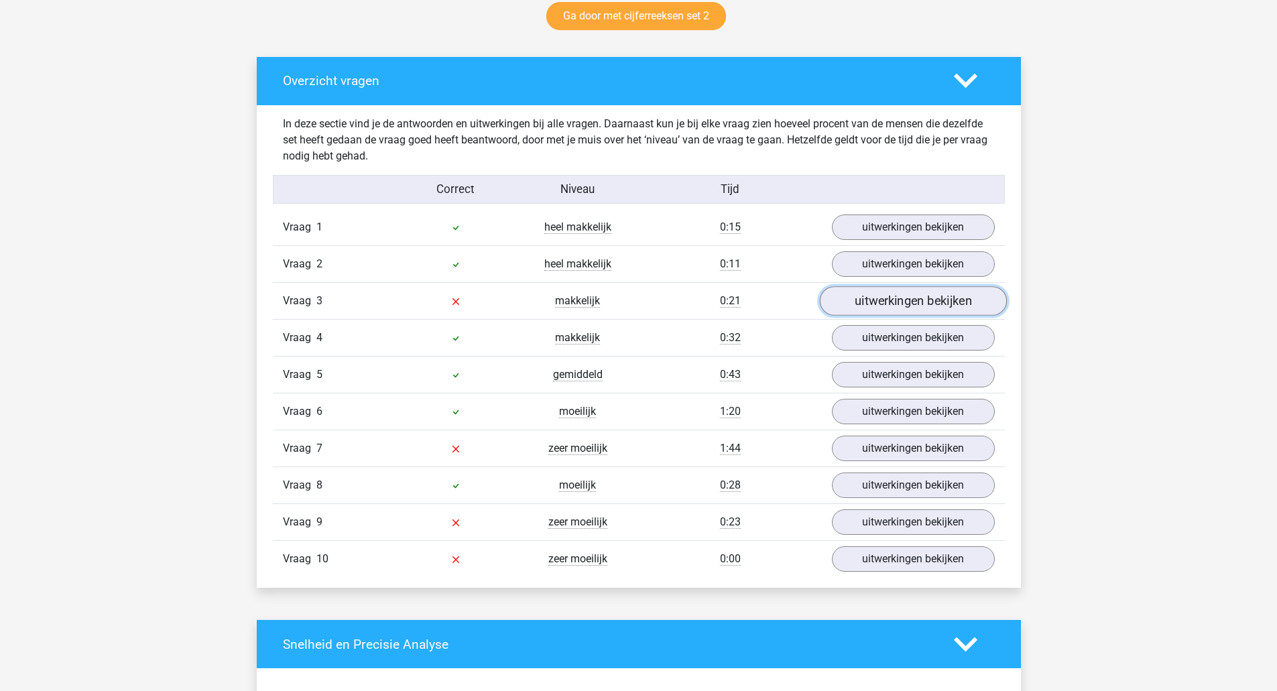
click at [897, 300] on link "uitwerkingen bekijken" at bounding box center [912, 301] width 187 height 30
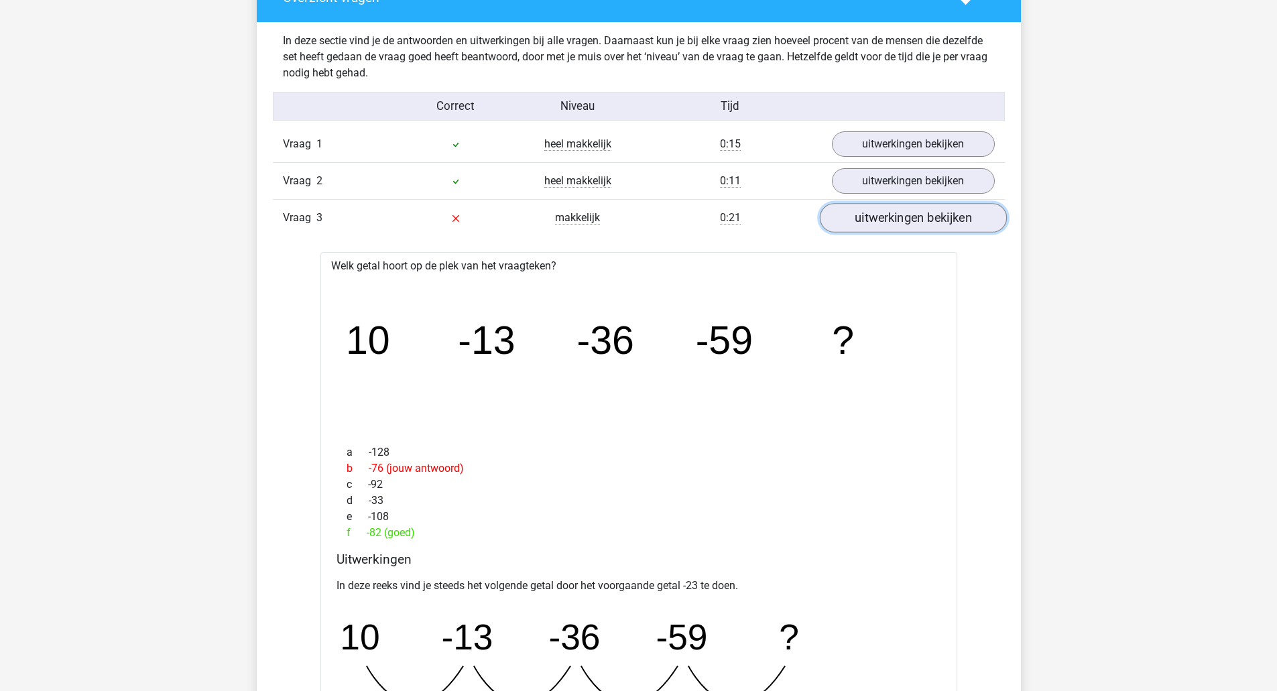
scroll to position [799, 0]
click at [947, 219] on link "uitwerkingen bekijken" at bounding box center [912, 219] width 187 height 30
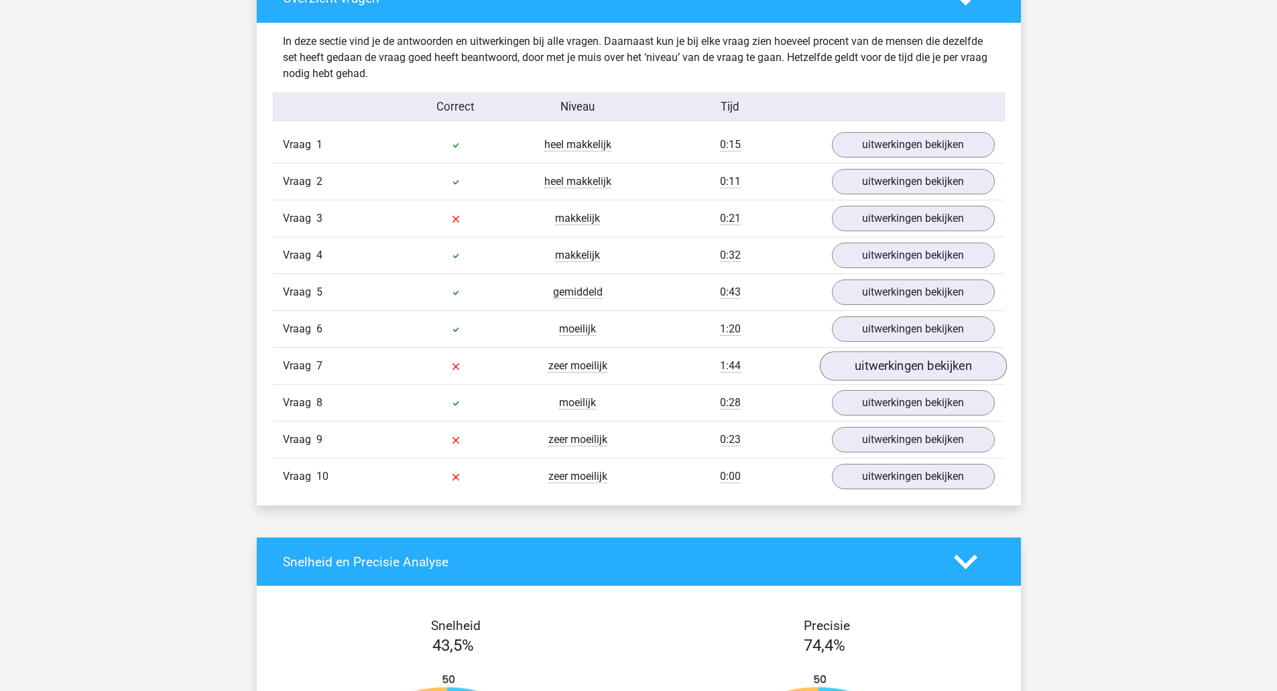
click at [942, 365] on link "uitwerkingen bekijken" at bounding box center [912, 366] width 187 height 30
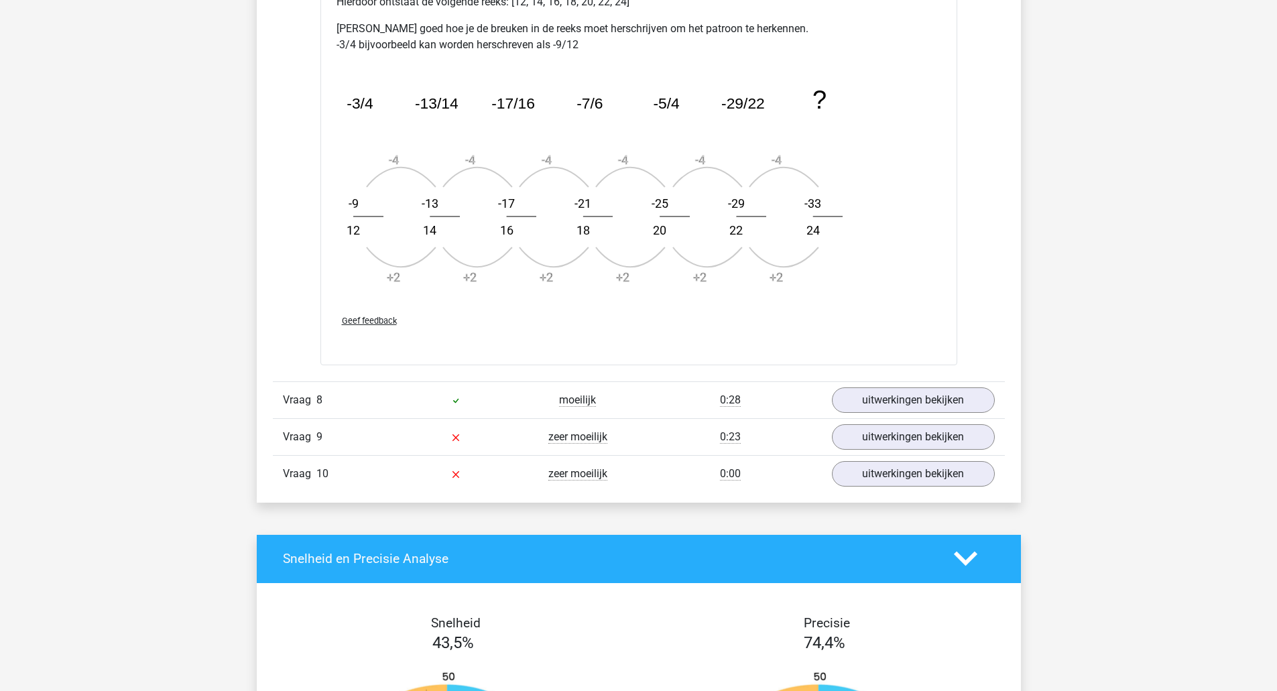
scroll to position [1607, 0]
click at [953, 403] on link "uitwerkingen bekijken" at bounding box center [912, 400] width 187 height 30
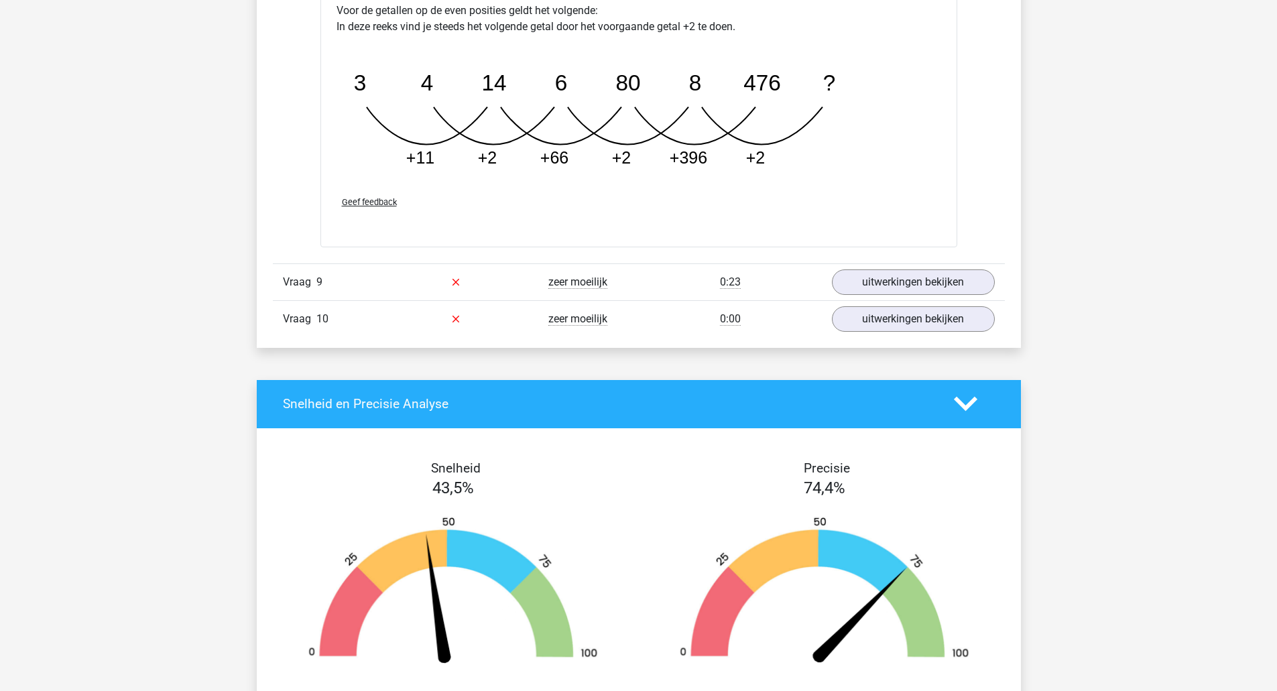
scroll to position [2429, 0]
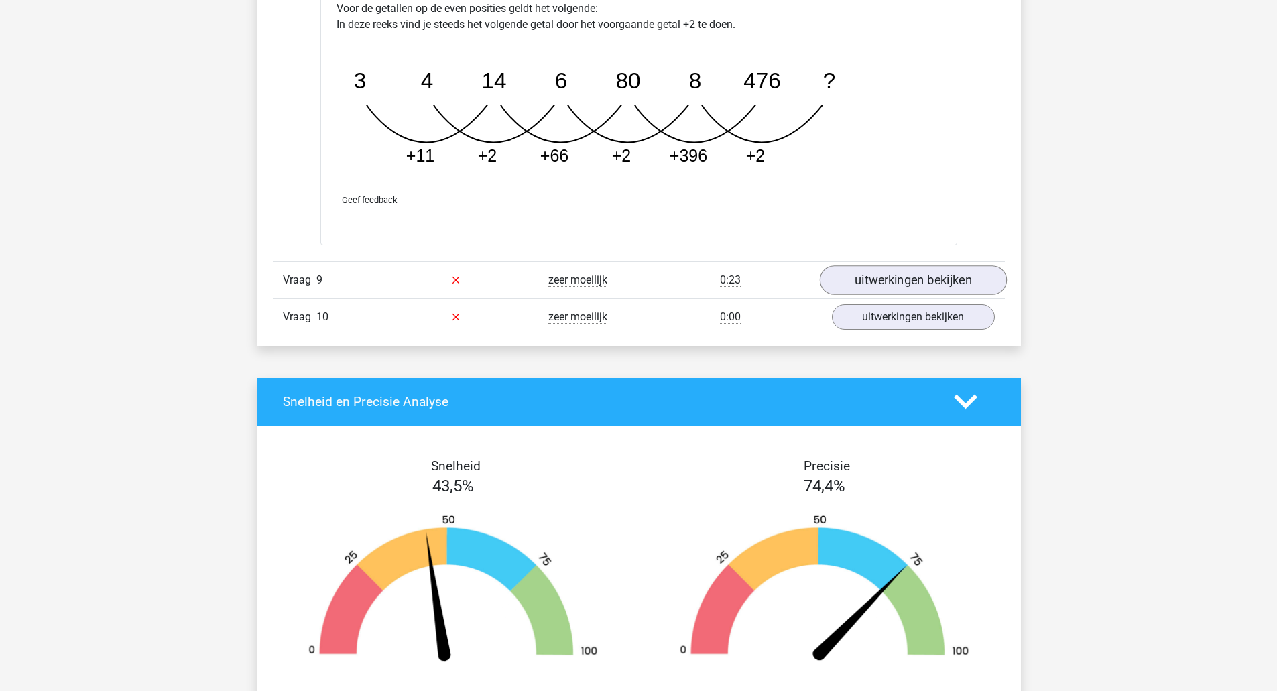
click at [952, 274] on link "uitwerkingen bekijken" at bounding box center [912, 281] width 187 height 30
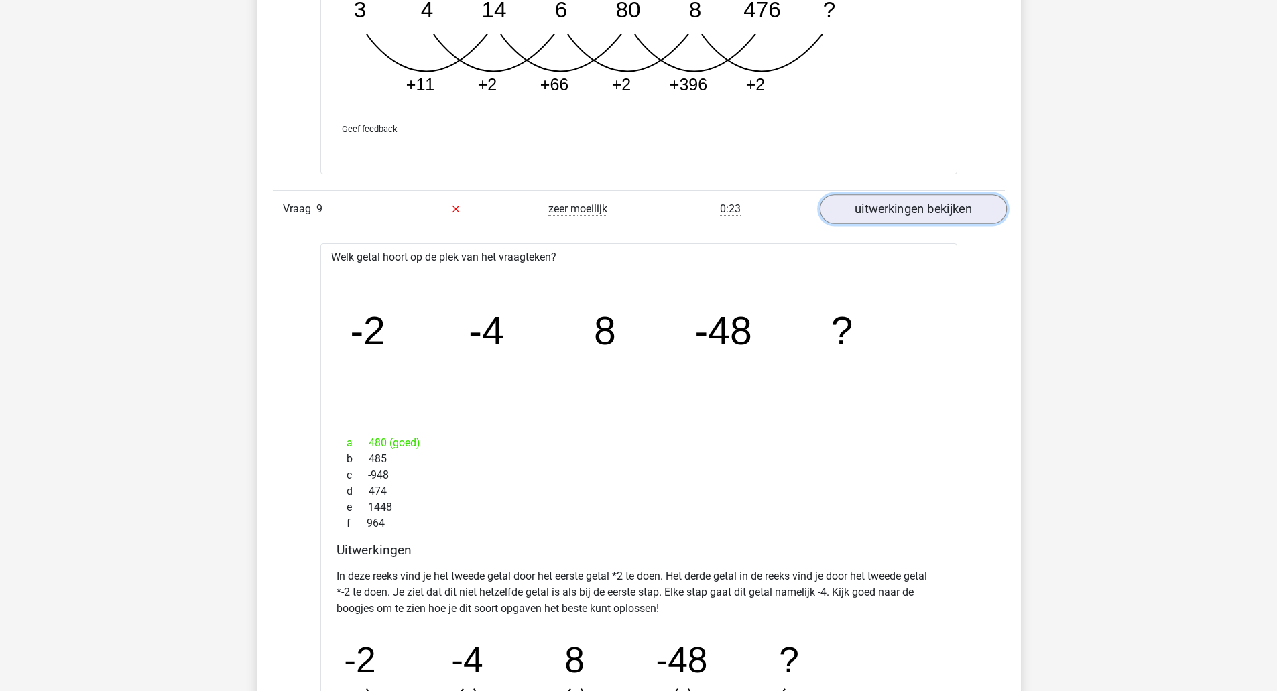
scroll to position [2500, 0]
click at [967, 208] on link "uitwerkingen bekijken" at bounding box center [912, 210] width 187 height 30
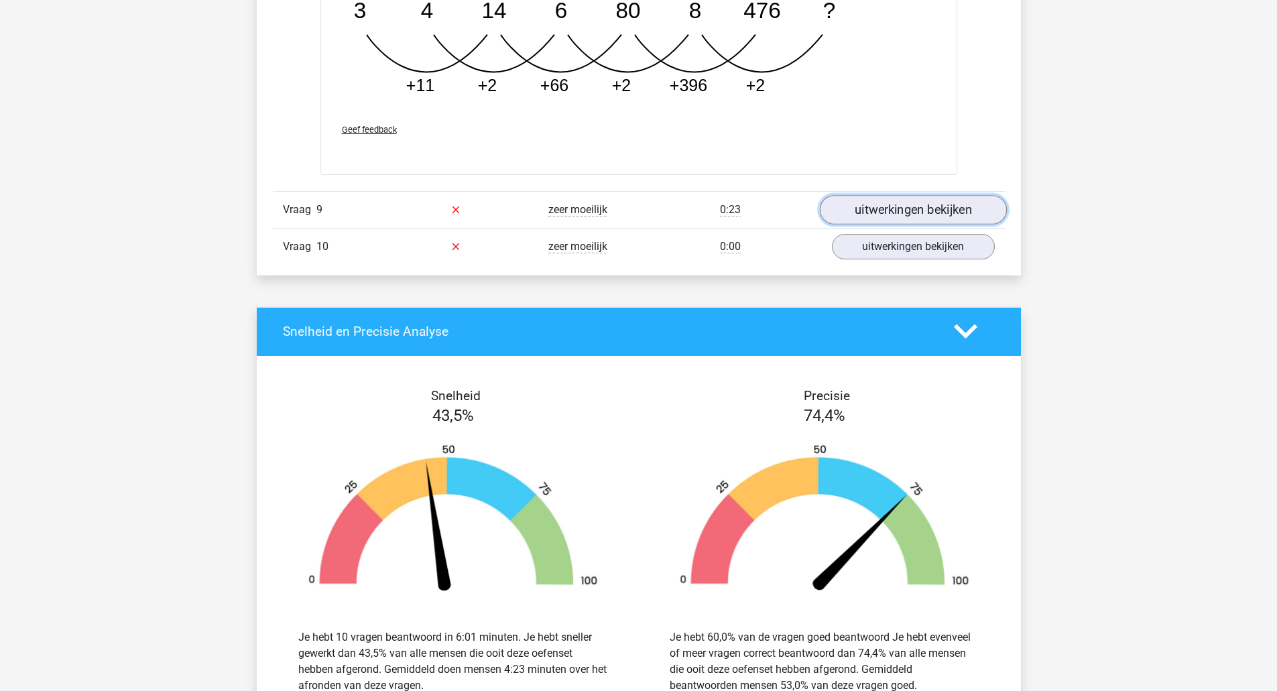
click at [949, 255] on link "uitwerkingen bekijken" at bounding box center [913, 246] width 163 height 25
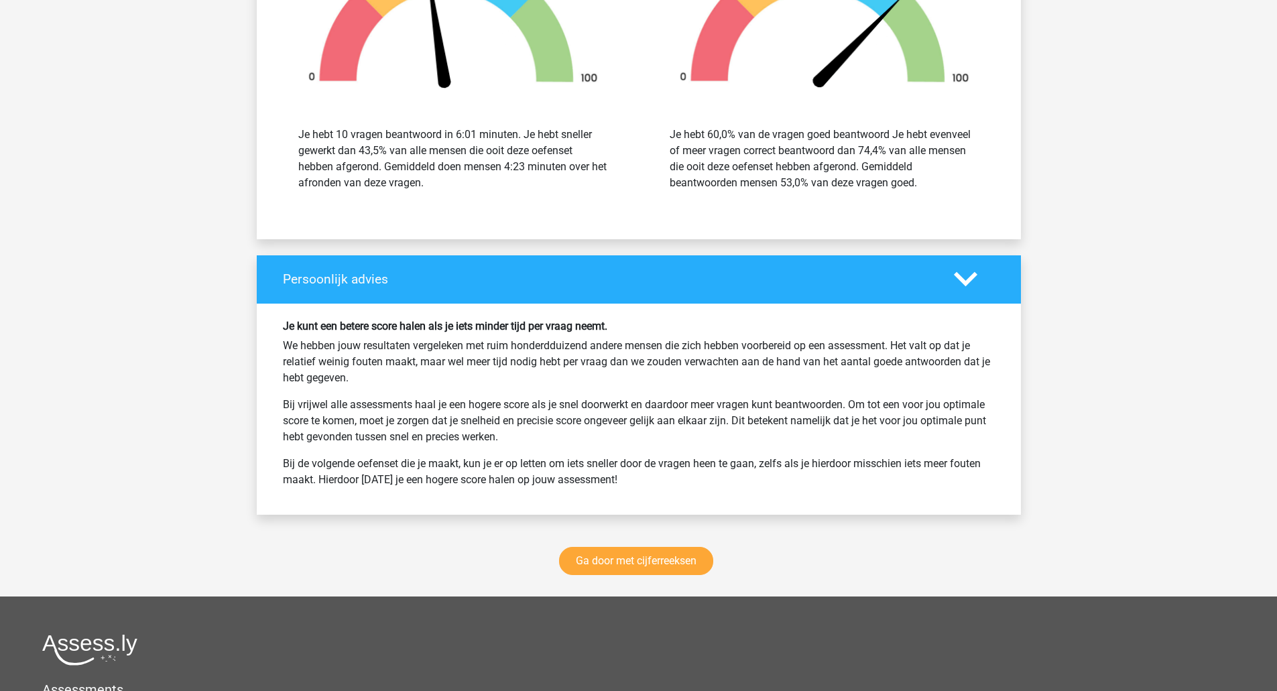
scroll to position [3672, 0]
click at [658, 568] on link "Ga door met cijferreeksen" at bounding box center [636, 560] width 154 height 28
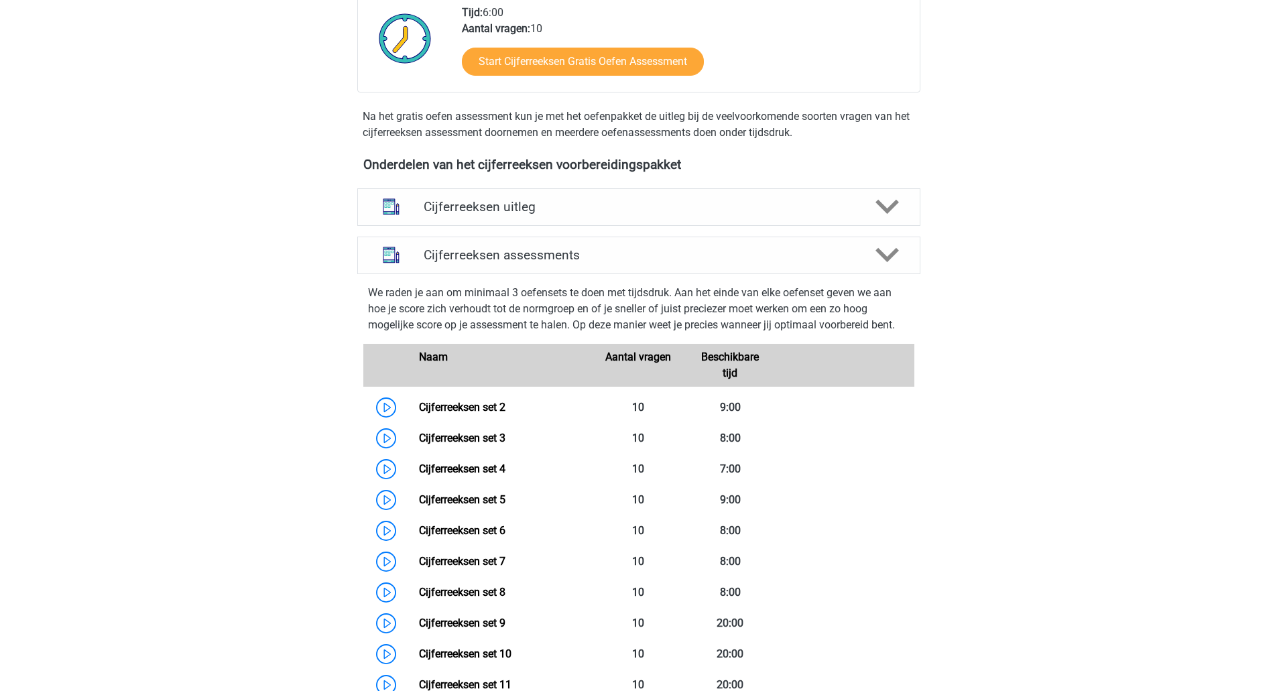
scroll to position [351, 0]
click at [896, 268] on icon at bounding box center [887, 255] width 23 height 23
click at [886, 275] on div "Cijferreeksen assessments" at bounding box center [638, 256] width 563 height 38
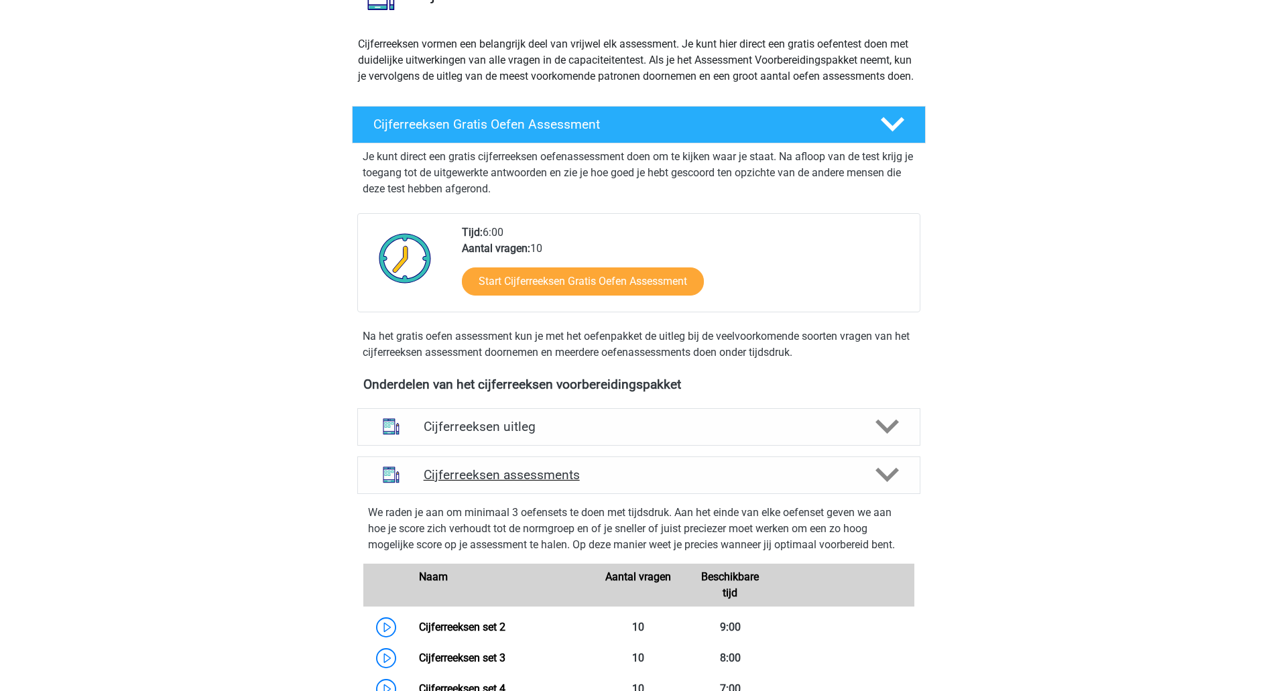
scroll to position [0, 0]
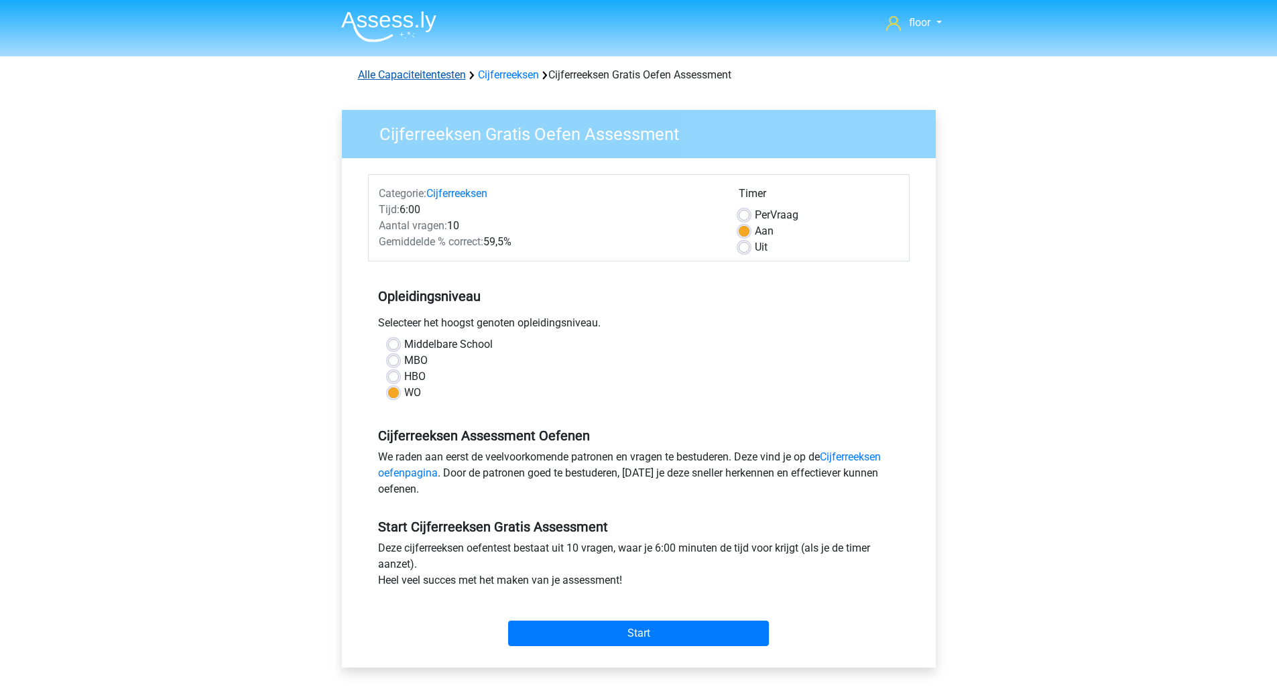
click at [441, 76] on link "Alle Capaciteitentesten" at bounding box center [412, 74] width 108 height 13
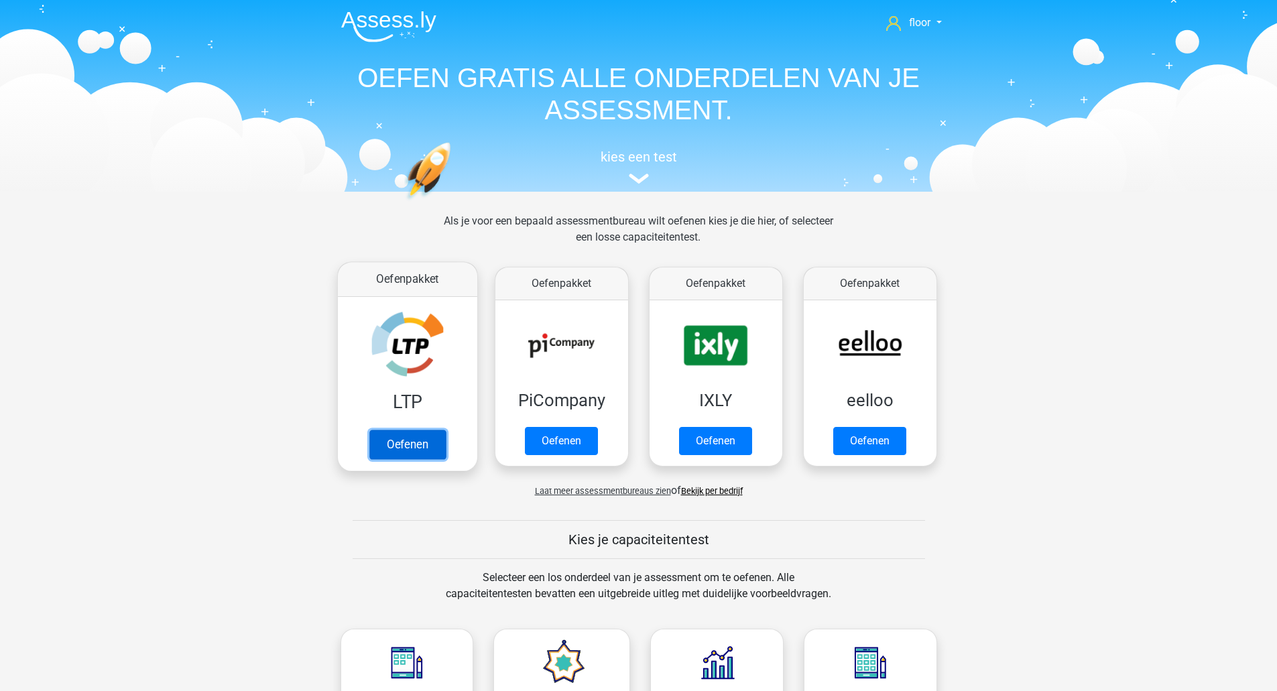
click at [396, 430] on link "Oefenen" at bounding box center [407, 445] width 76 height 30
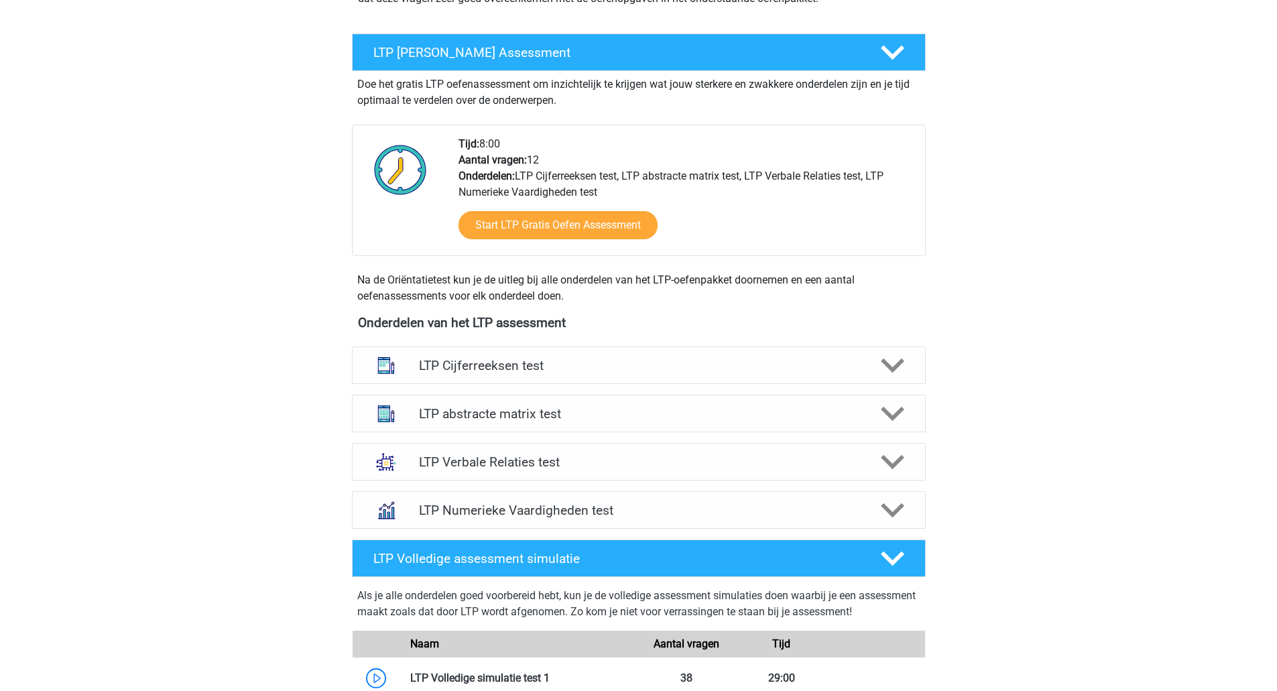
scroll to position [229, 0]
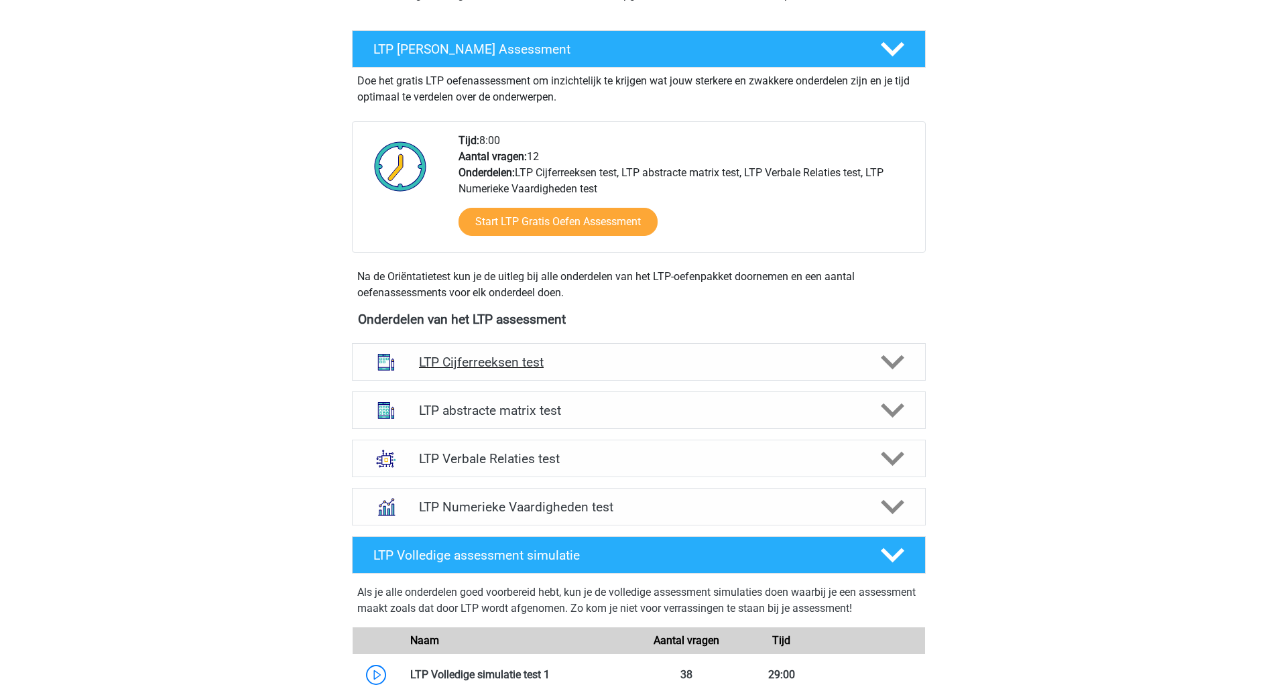
click at [895, 359] on icon at bounding box center [892, 362] width 23 height 23
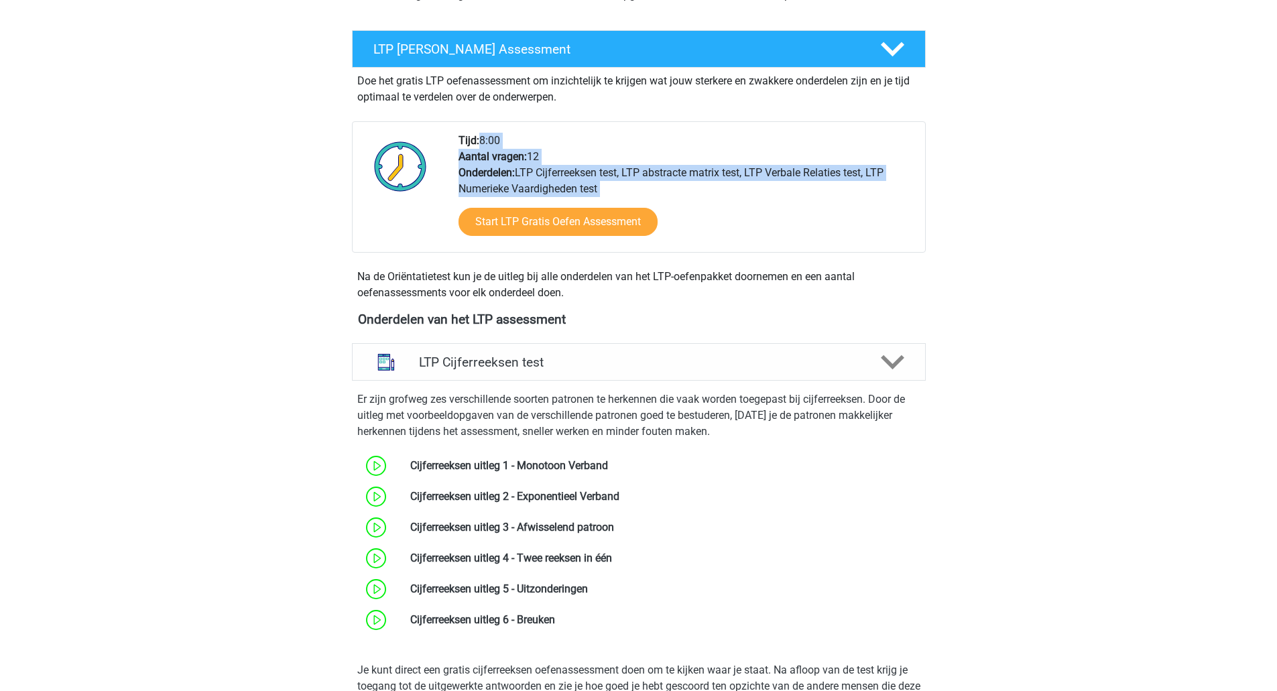
drag, startPoint x: 1277, startPoint y: 121, endPoint x: 1283, endPoint y: 235, distance: 114.9
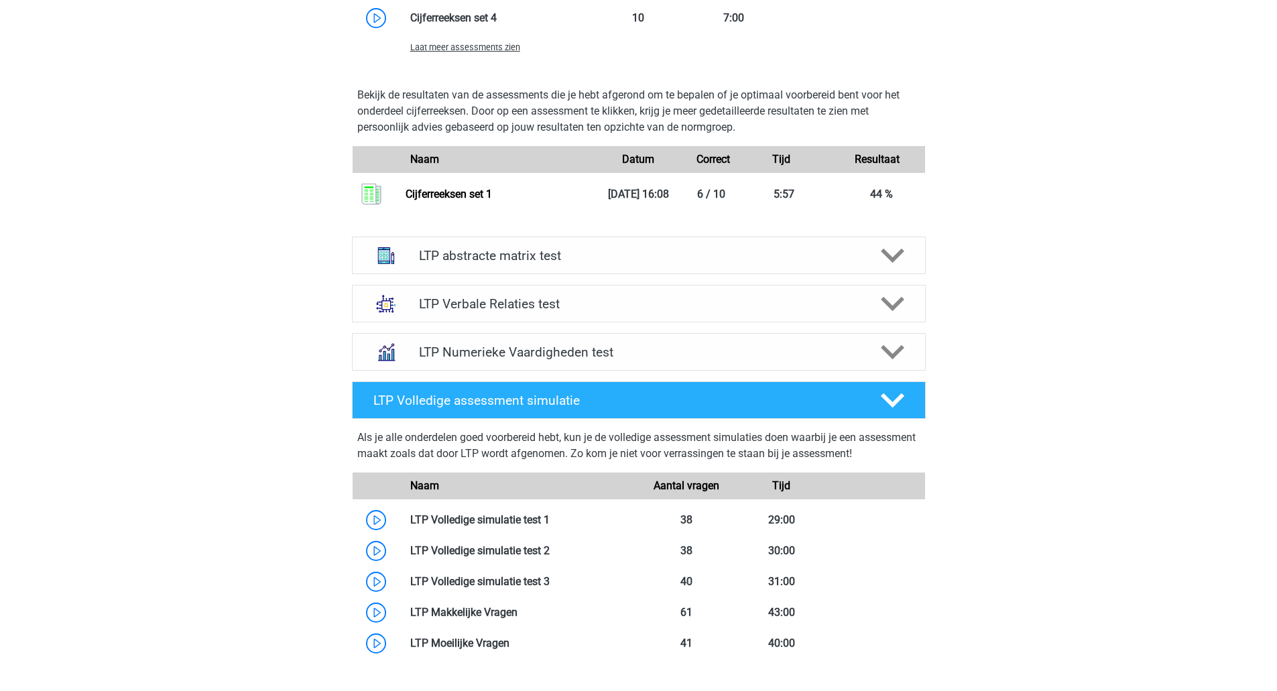
scroll to position [1204, 0]
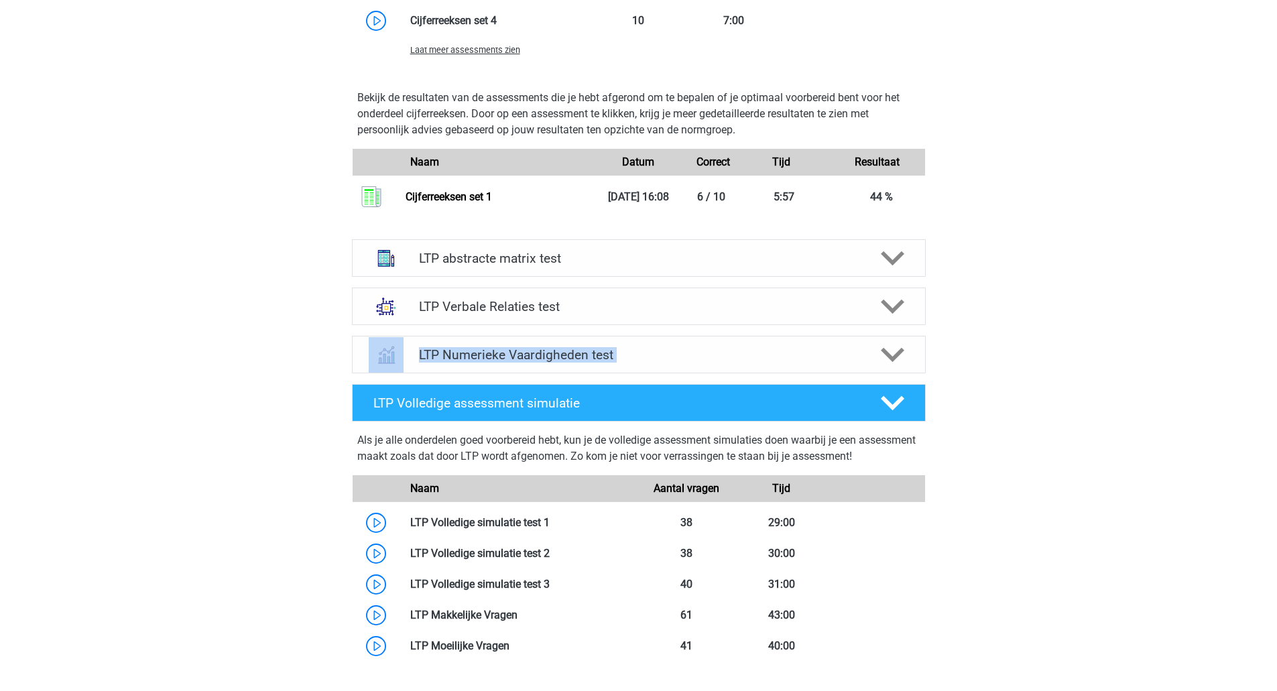
drag, startPoint x: 1277, startPoint y: 363, endPoint x: 1263, endPoint y: 304, distance: 59.9
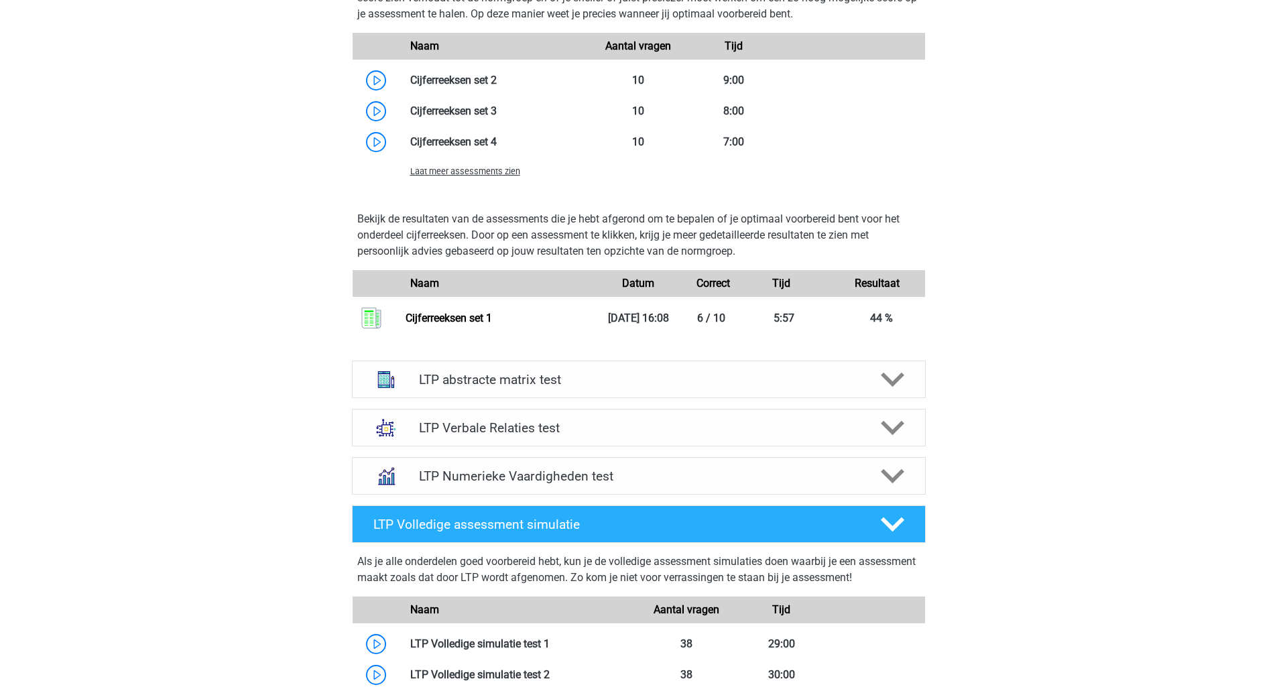
scroll to position [1106, 0]
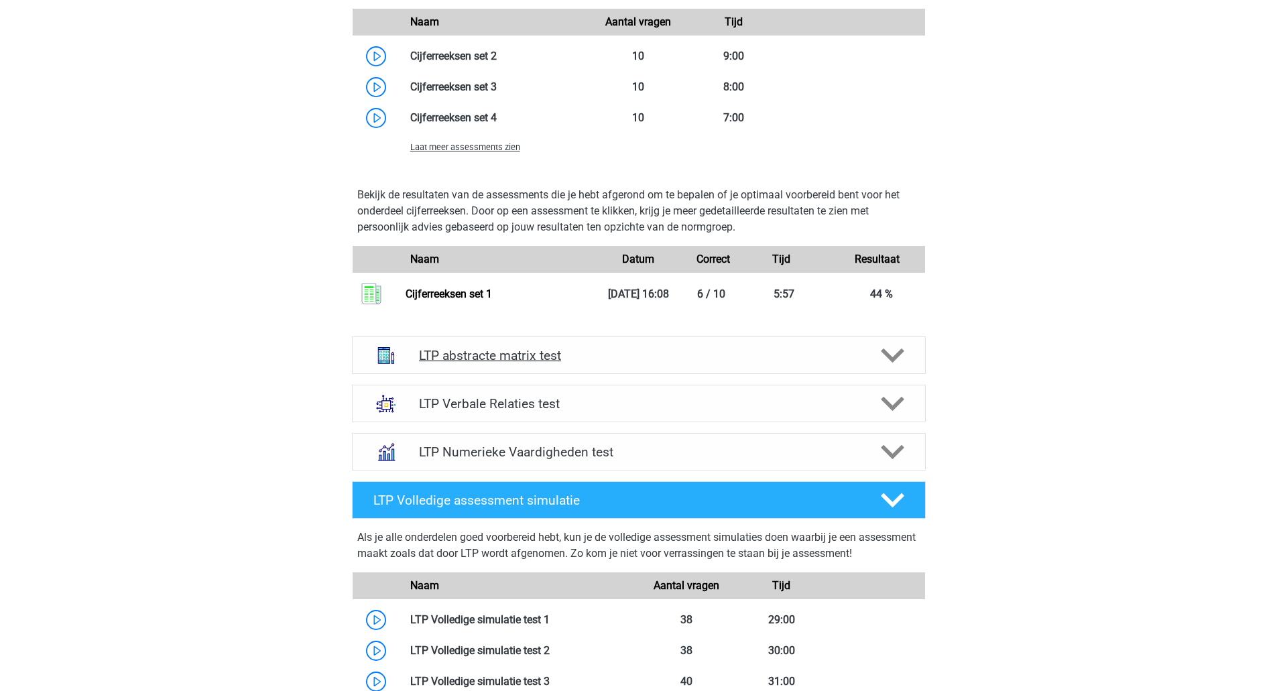
click at [886, 351] on icon at bounding box center [892, 355] width 23 height 23
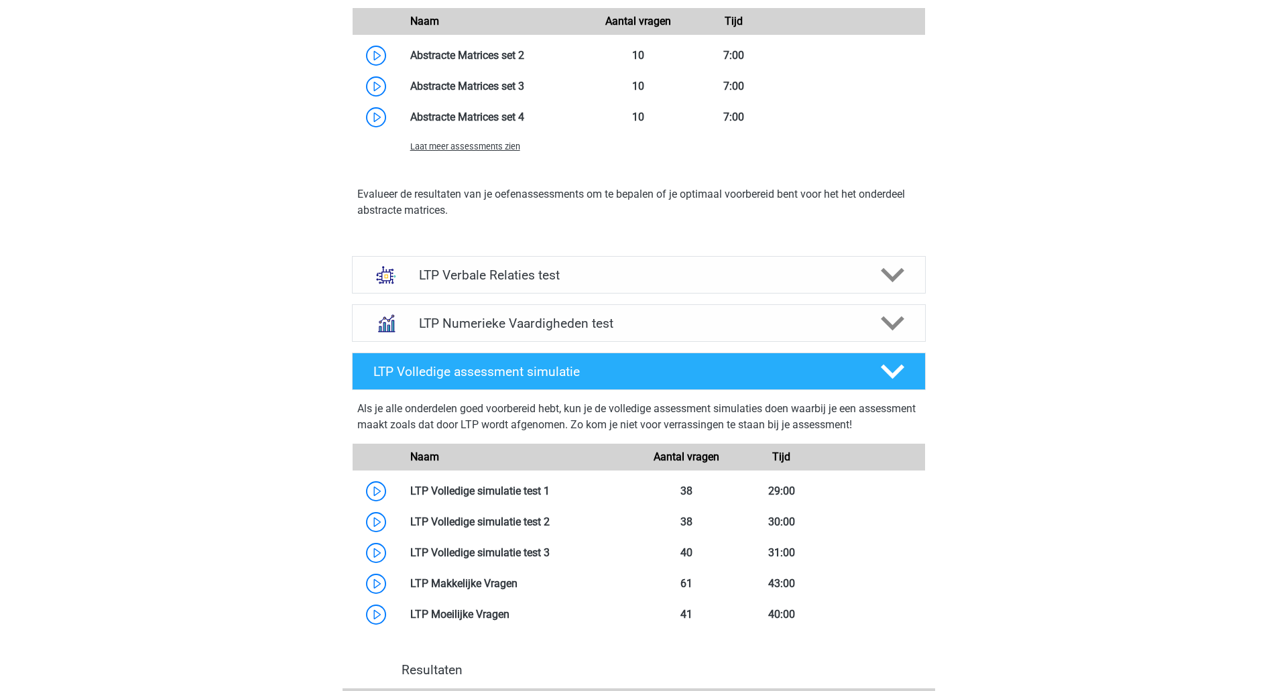
scroll to position [1951, 0]
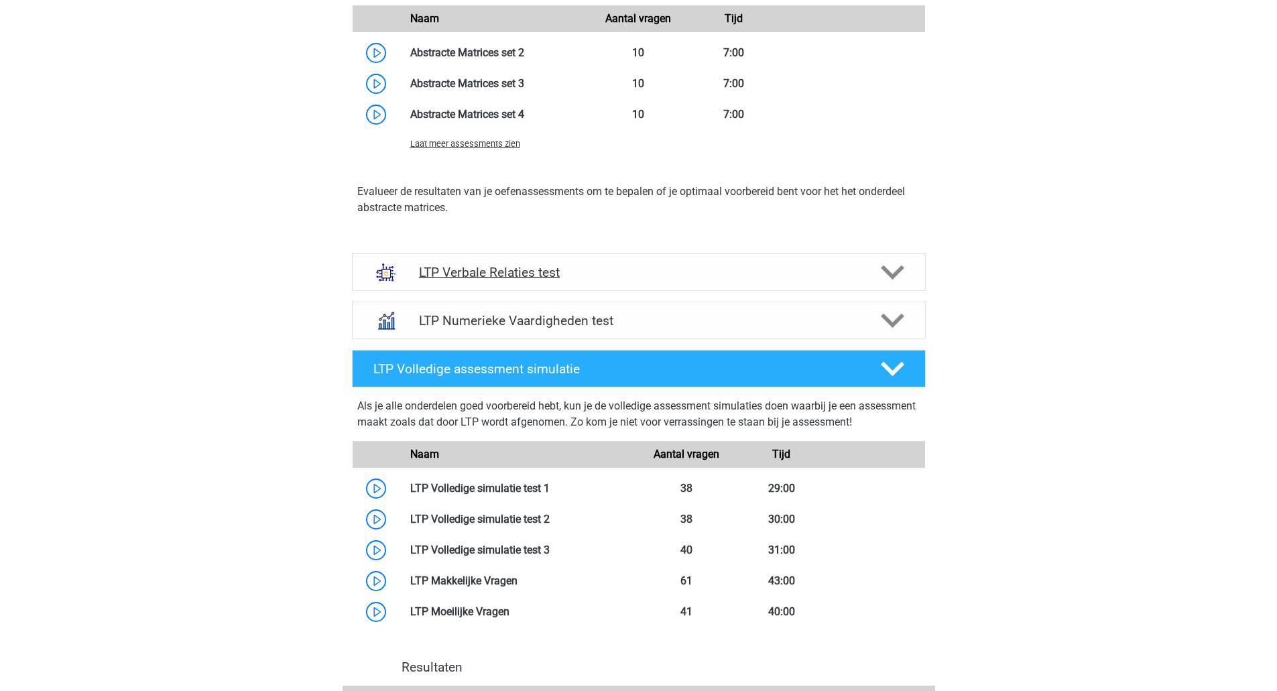
click at [898, 275] on icon at bounding box center [892, 272] width 23 height 23
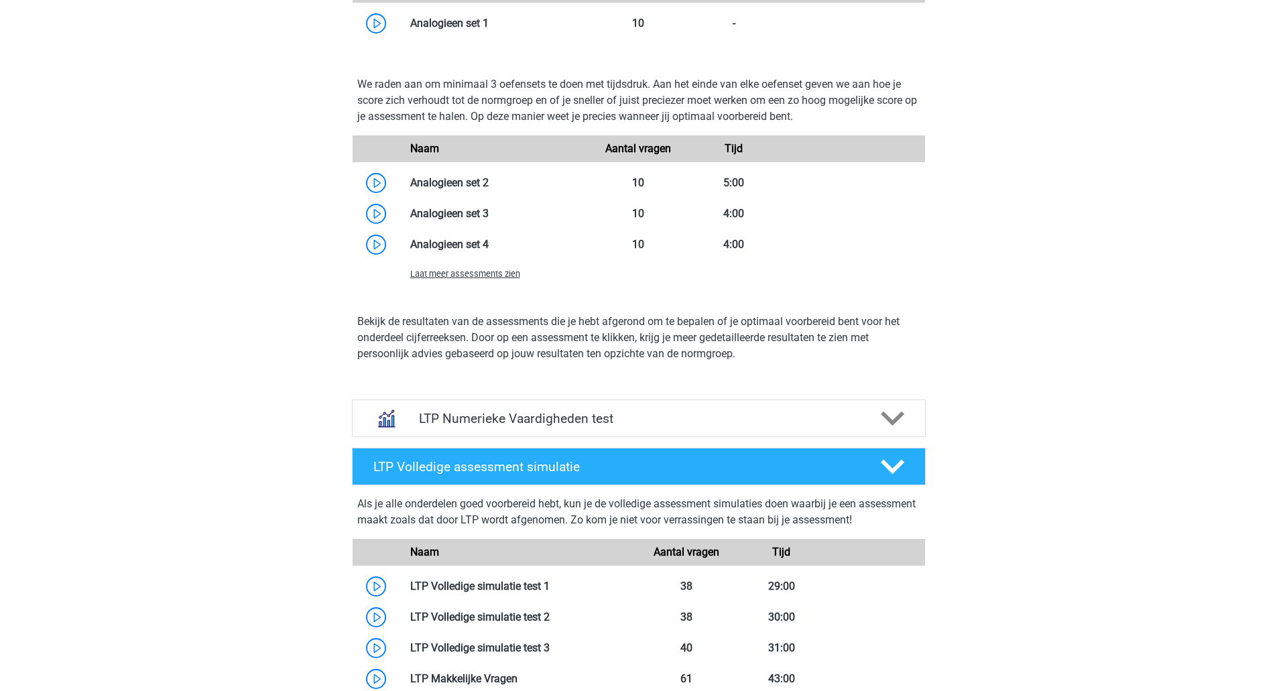
scroll to position [2761, 0]
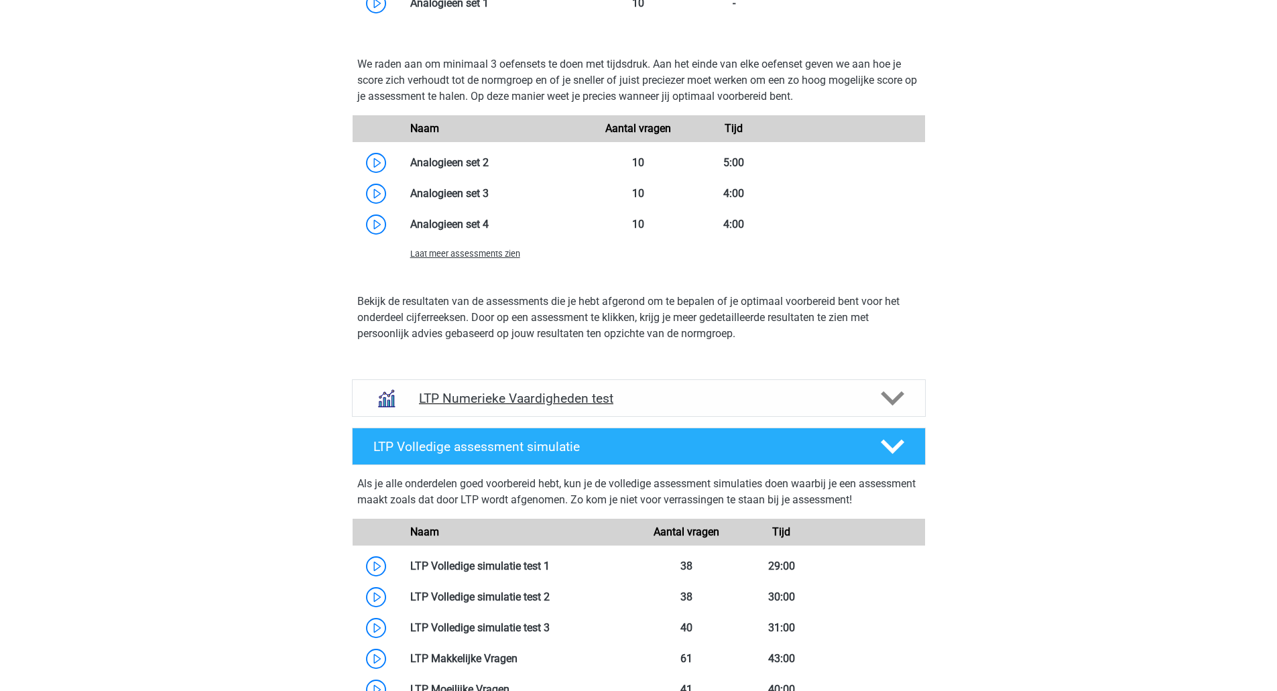
click at [894, 402] on polygon at bounding box center [892, 399] width 23 height 15
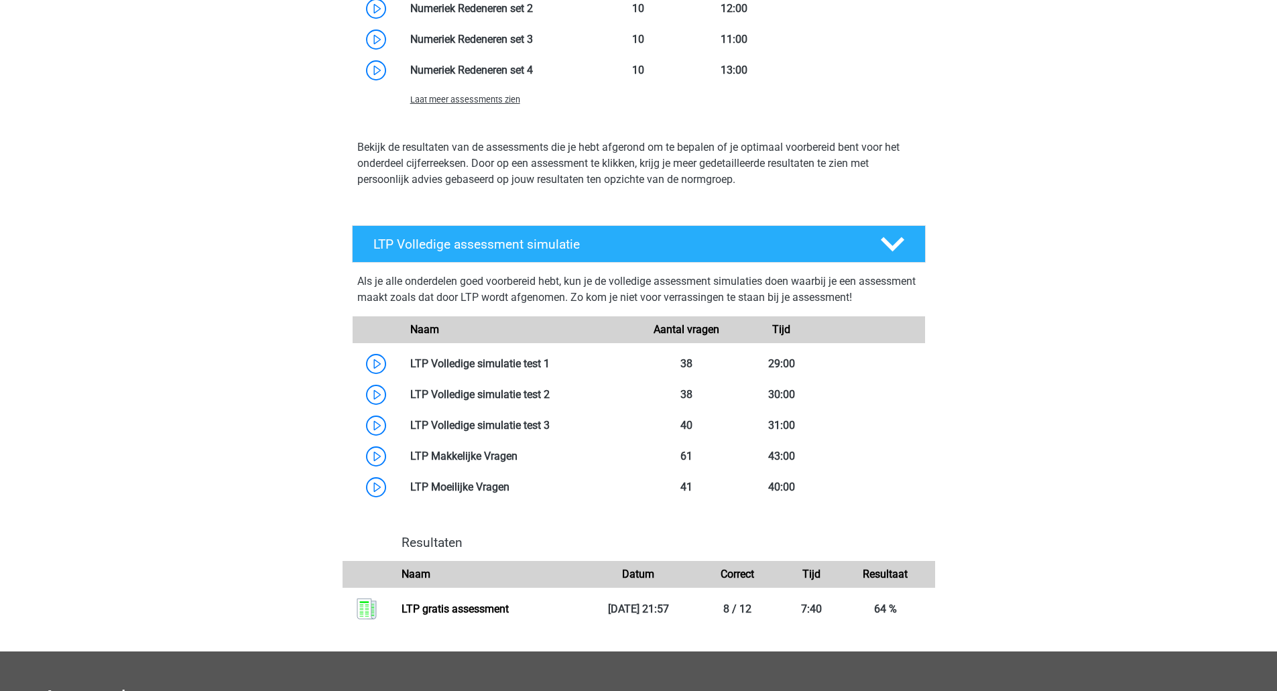
scroll to position [3605, 0]
